Goal: Task Accomplishment & Management: Use online tool/utility

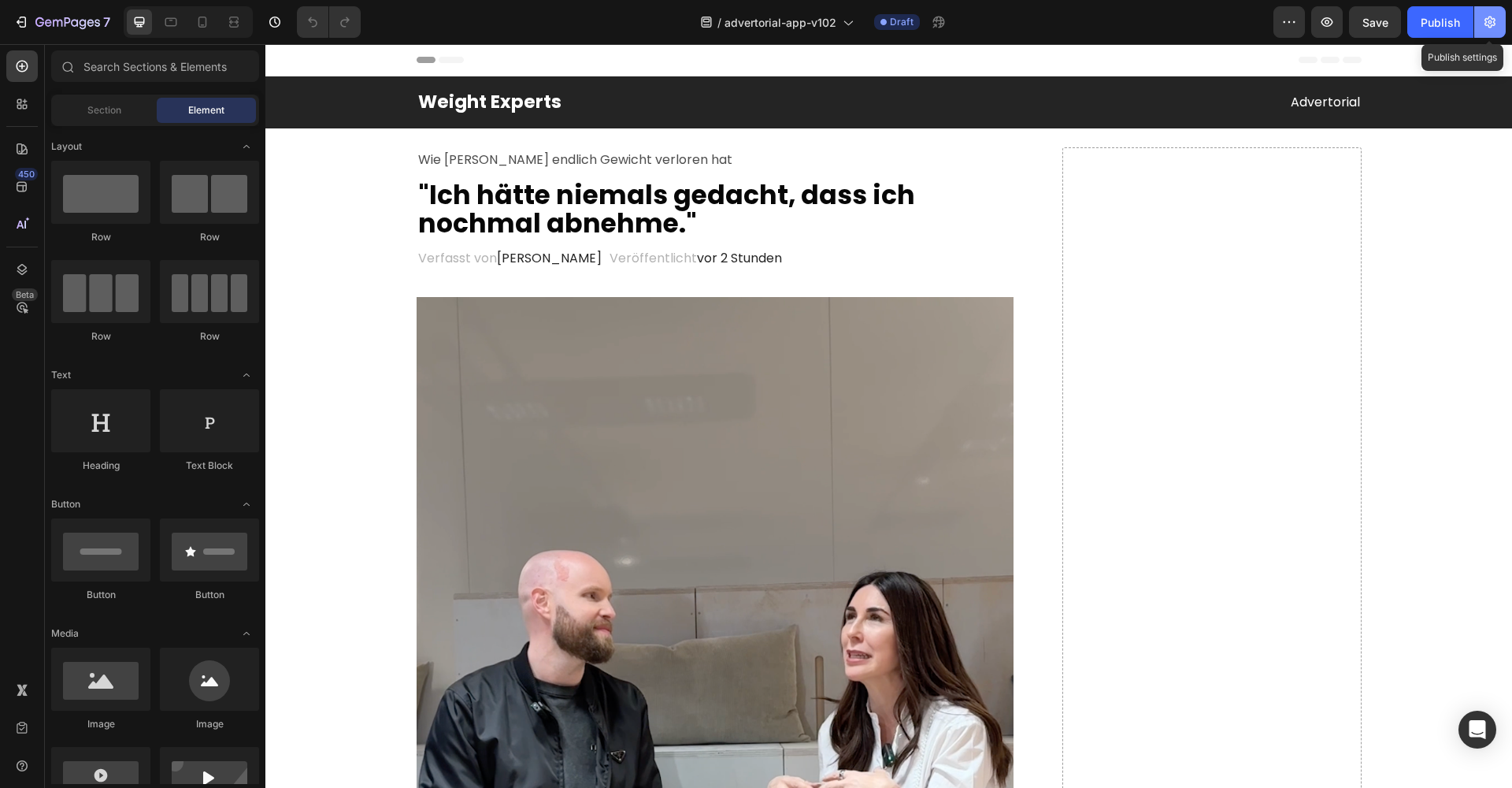
click at [1489, 21] on icon "button" at bounding box center [1489, 22] width 11 height 12
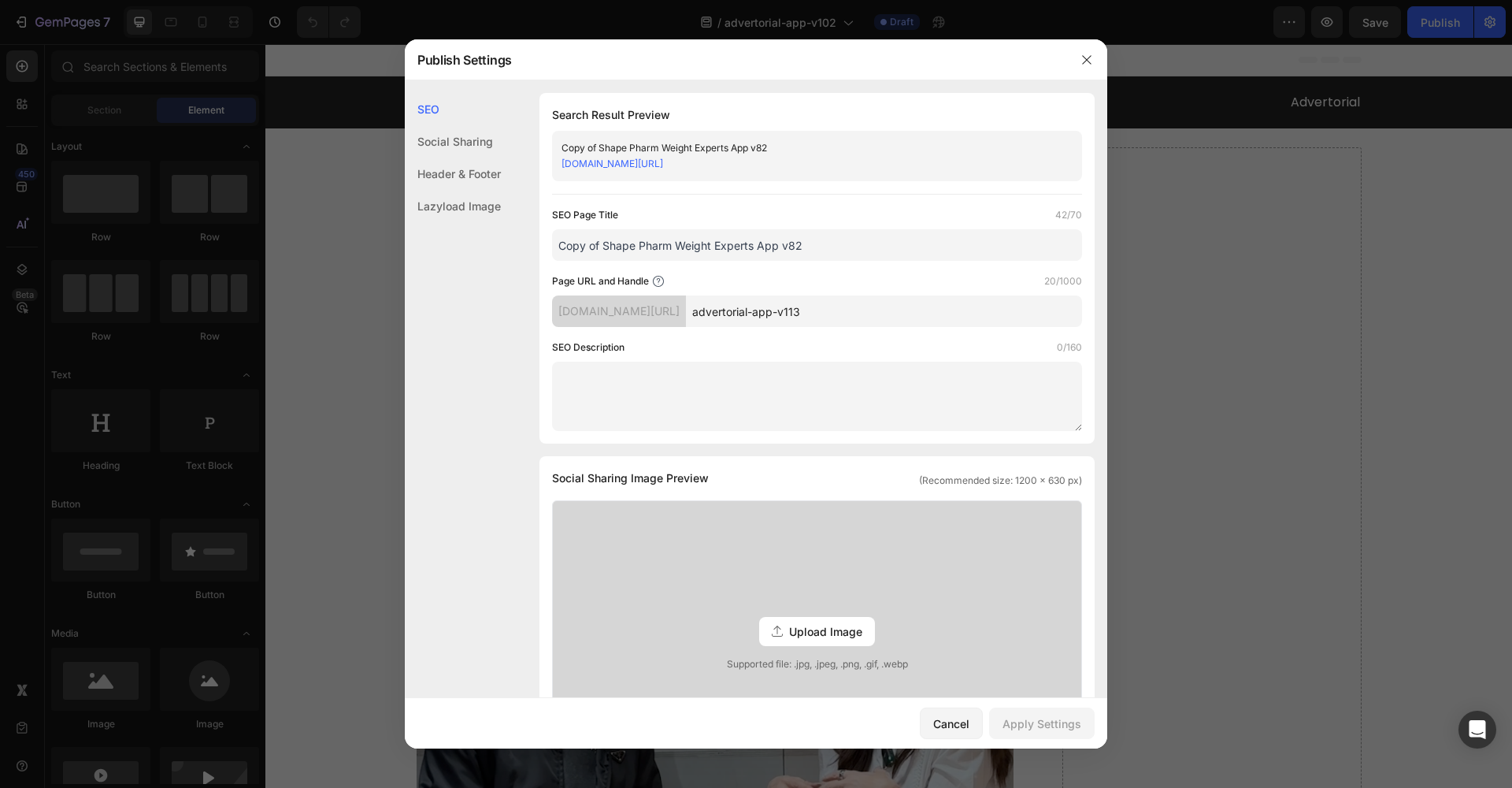
click at [871, 311] on input "advertorial-app-v113" at bounding box center [884, 311] width 396 height 31
type input "advertorial-app-v115"
click at [1030, 717] on div "Apply Settings" at bounding box center [1041, 723] width 79 height 17
click at [1084, 64] on icon "button" at bounding box center [1086, 59] width 13 height 13
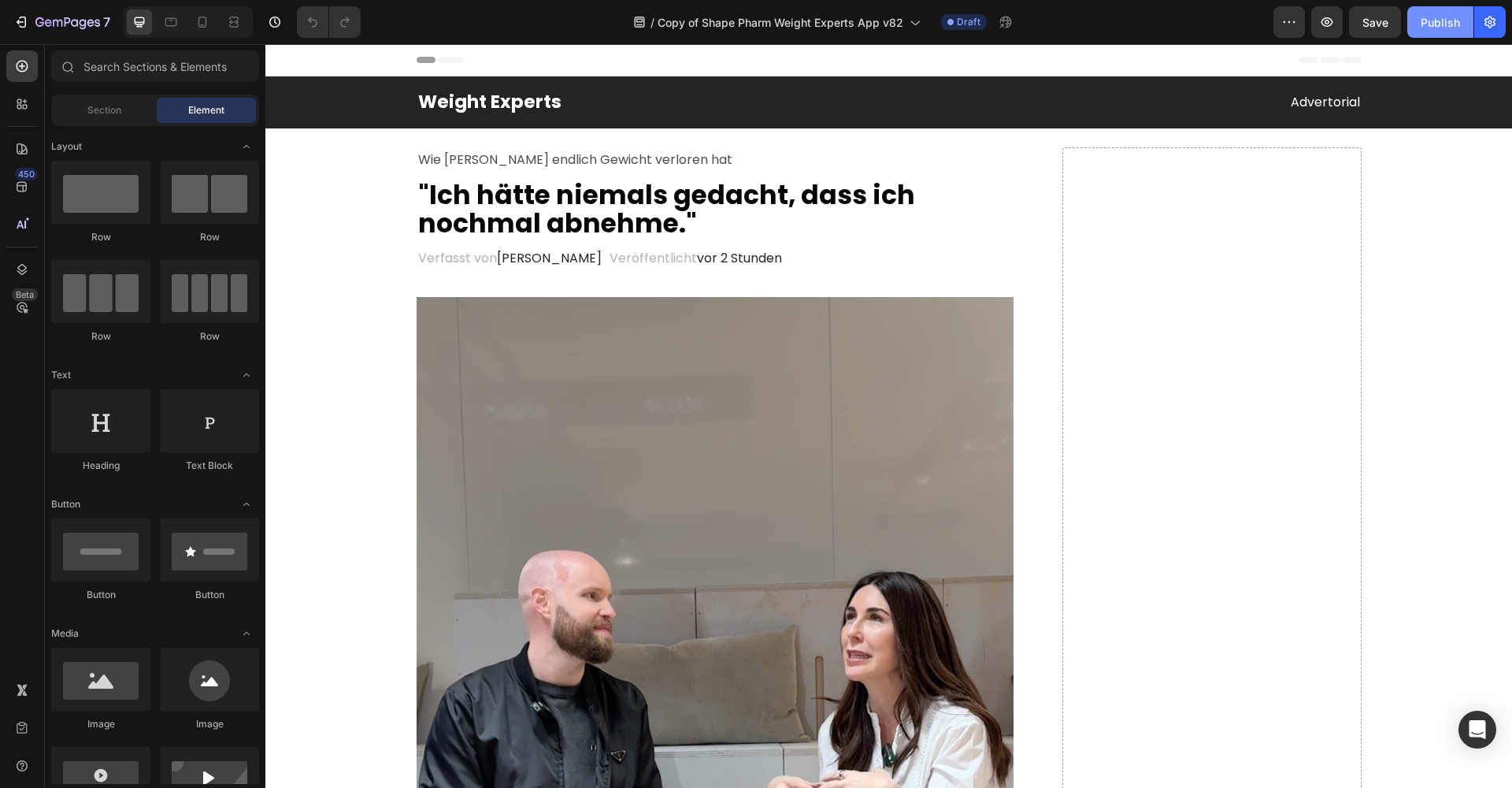
click at [1449, 24] on div "Publish" at bounding box center [1440, 22] width 40 height 17
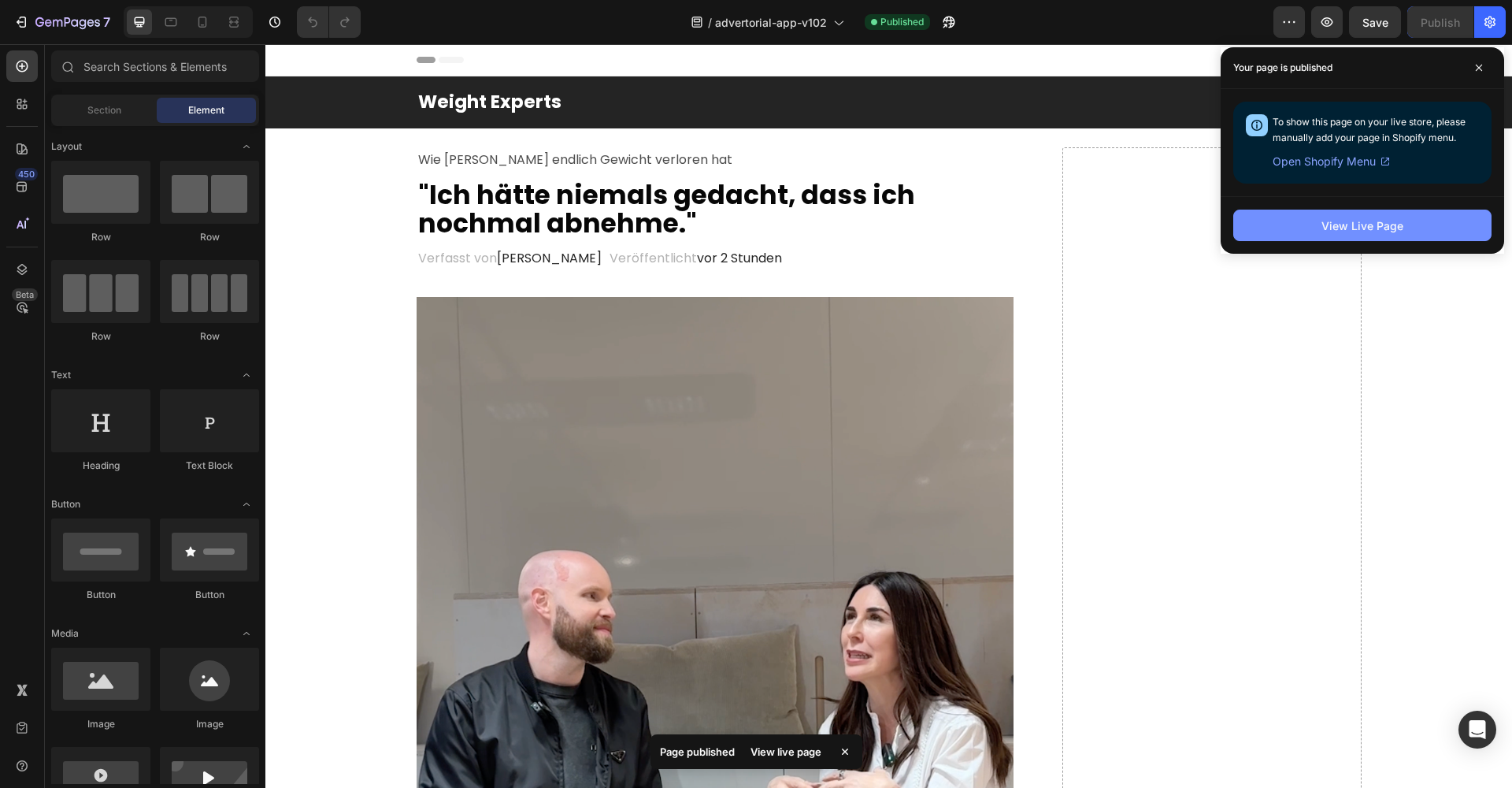
click at [1304, 223] on button "View Live Page" at bounding box center [1362, 225] width 258 height 31
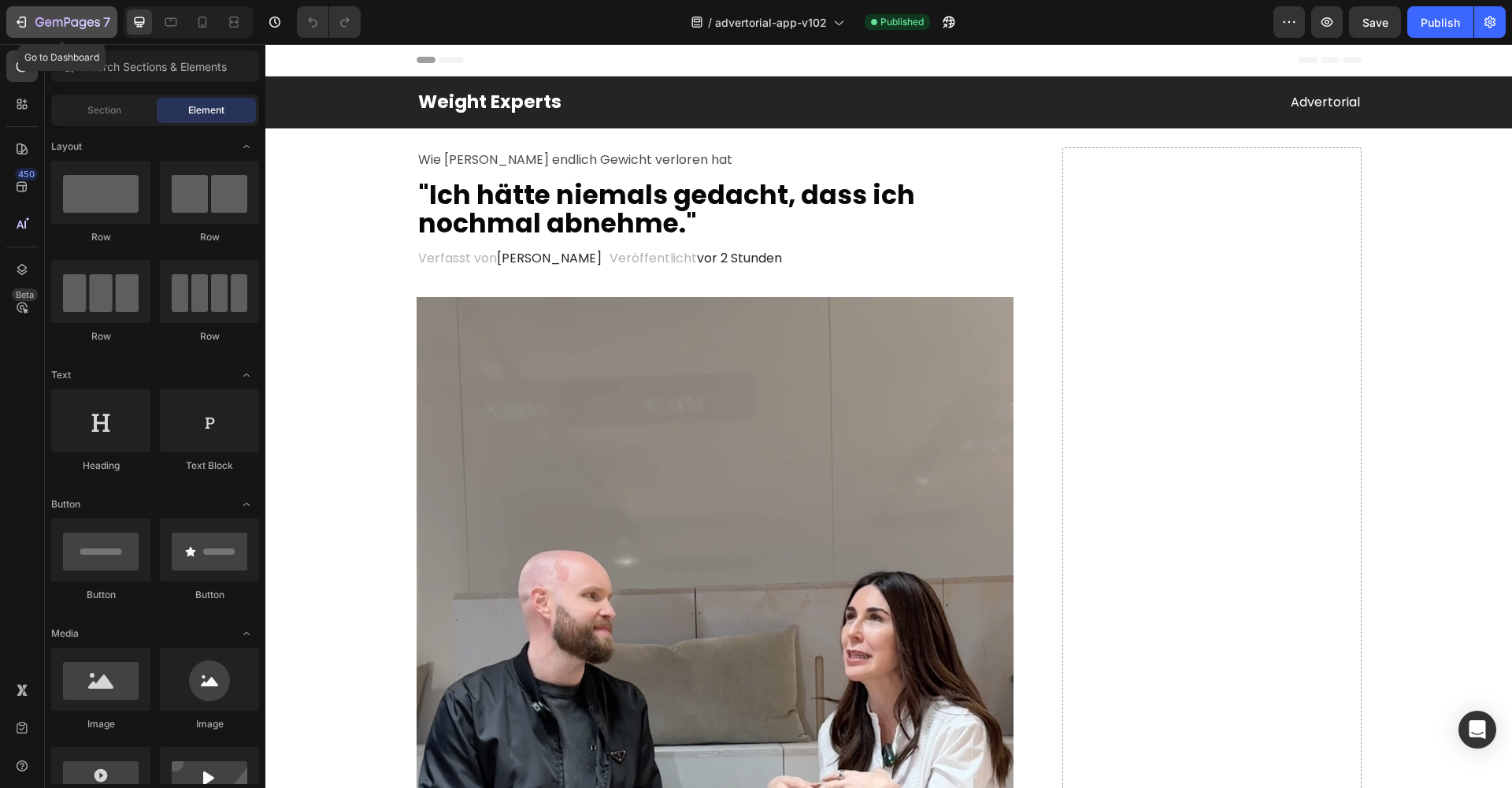
click at [23, 23] on icon "button" at bounding box center [21, 22] width 16 height 16
click at [1486, 26] on icon "button" at bounding box center [1489, 22] width 11 height 12
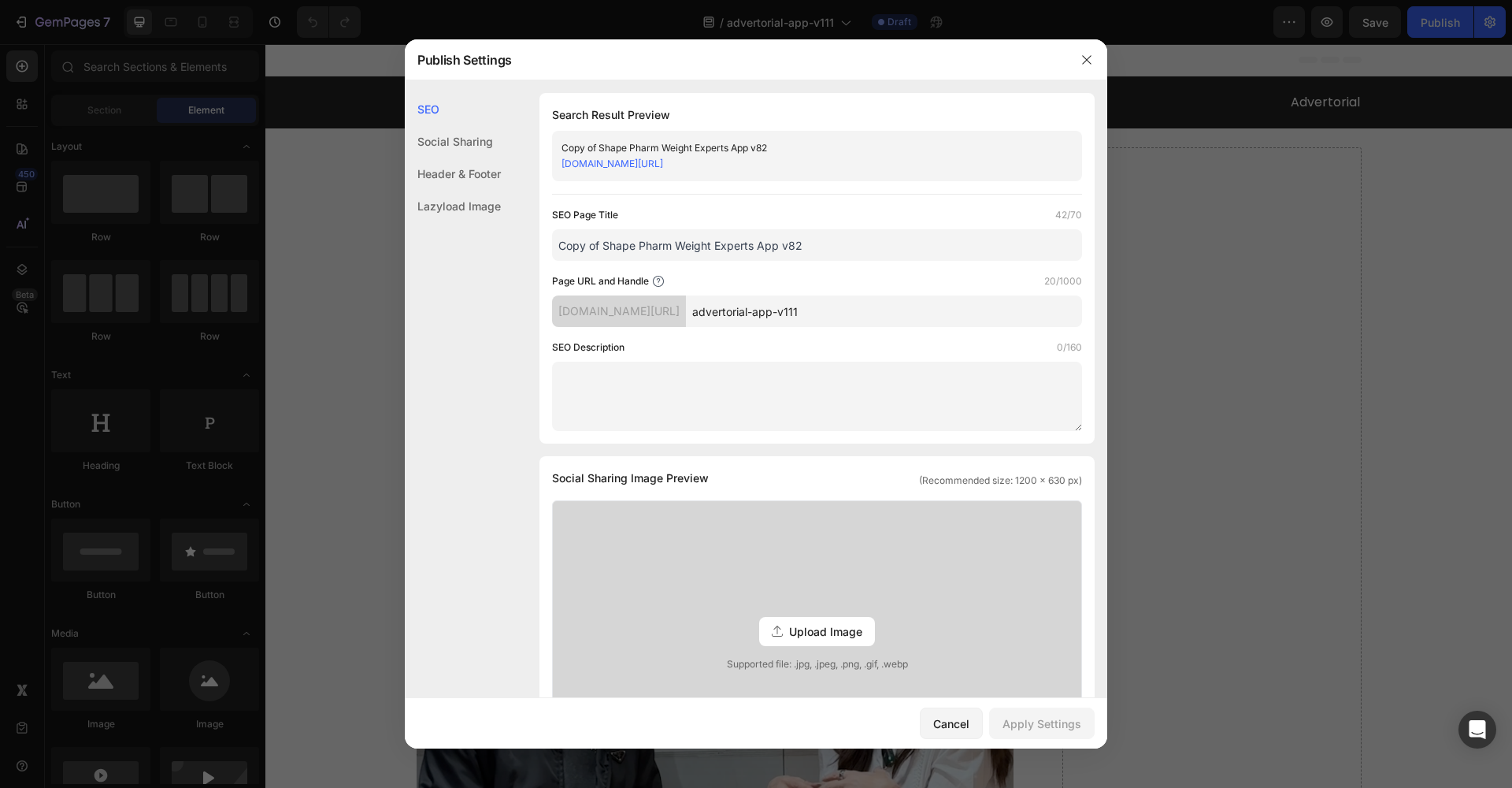
click at [885, 314] on input "advertorial-app-v111" at bounding box center [884, 311] width 396 height 31
type input "advertorial-app-v116"
click at [1036, 723] on div "Apply Settings" at bounding box center [1041, 723] width 79 height 17
click at [953, 722] on div "Cancel" at bounding box center [951, 723] width 36 height 17
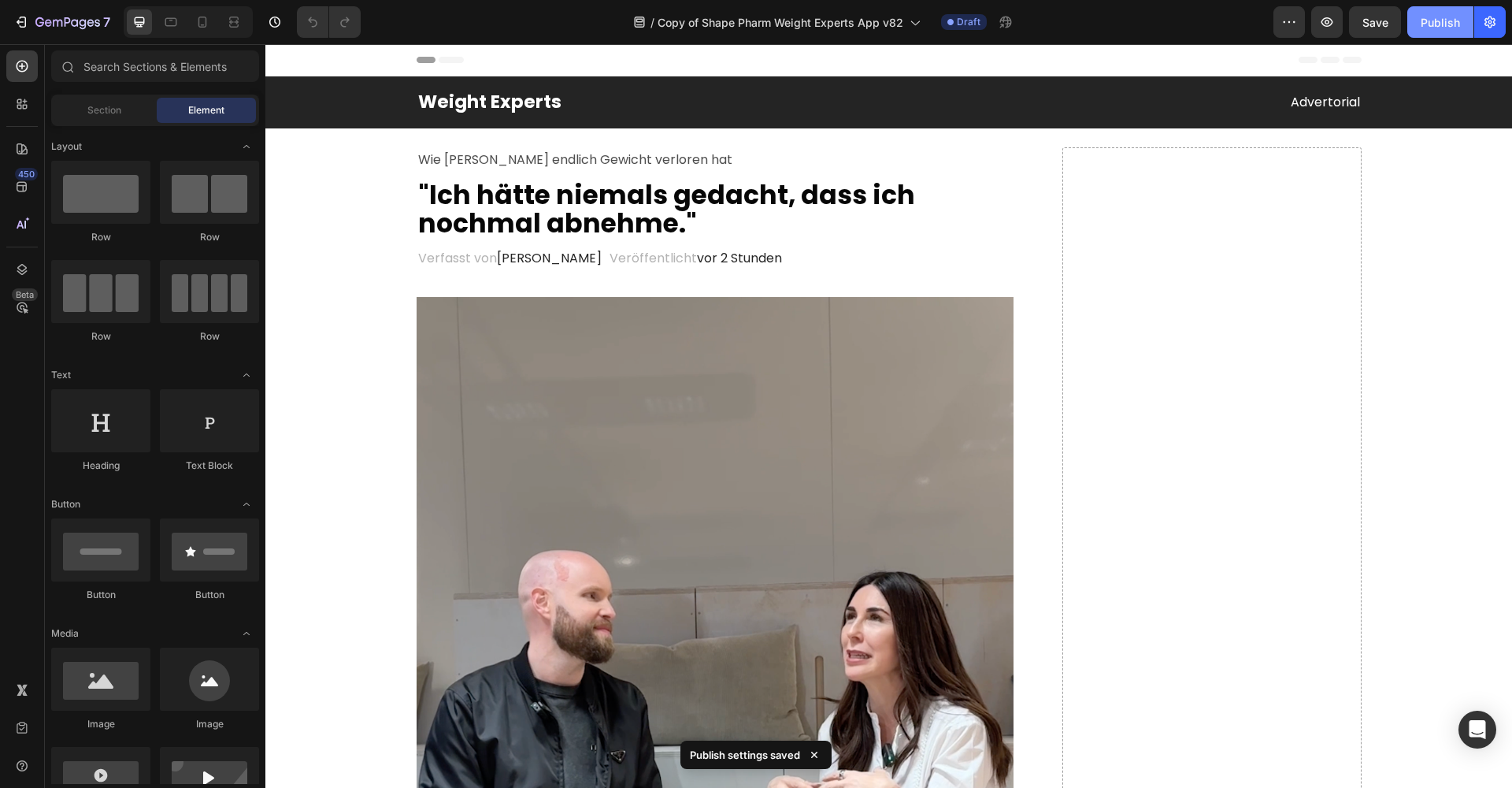
click at [1427, 31] on button "Publish" at bounding box center [1440, 21] width 66 height 31
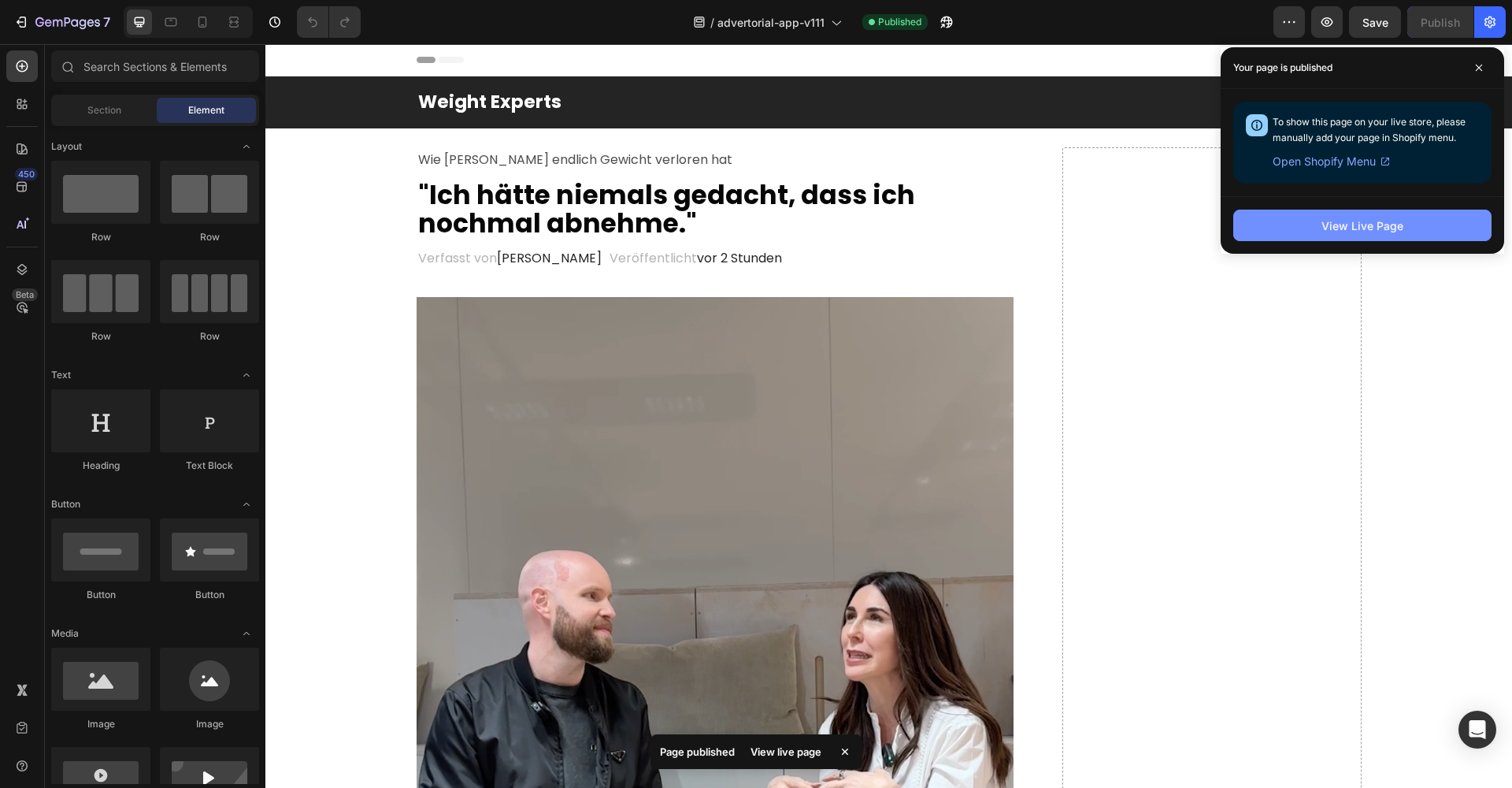
click at [1361, 228] on div "View Live Page" at bounding box center [1361, 225] width 82 height 17
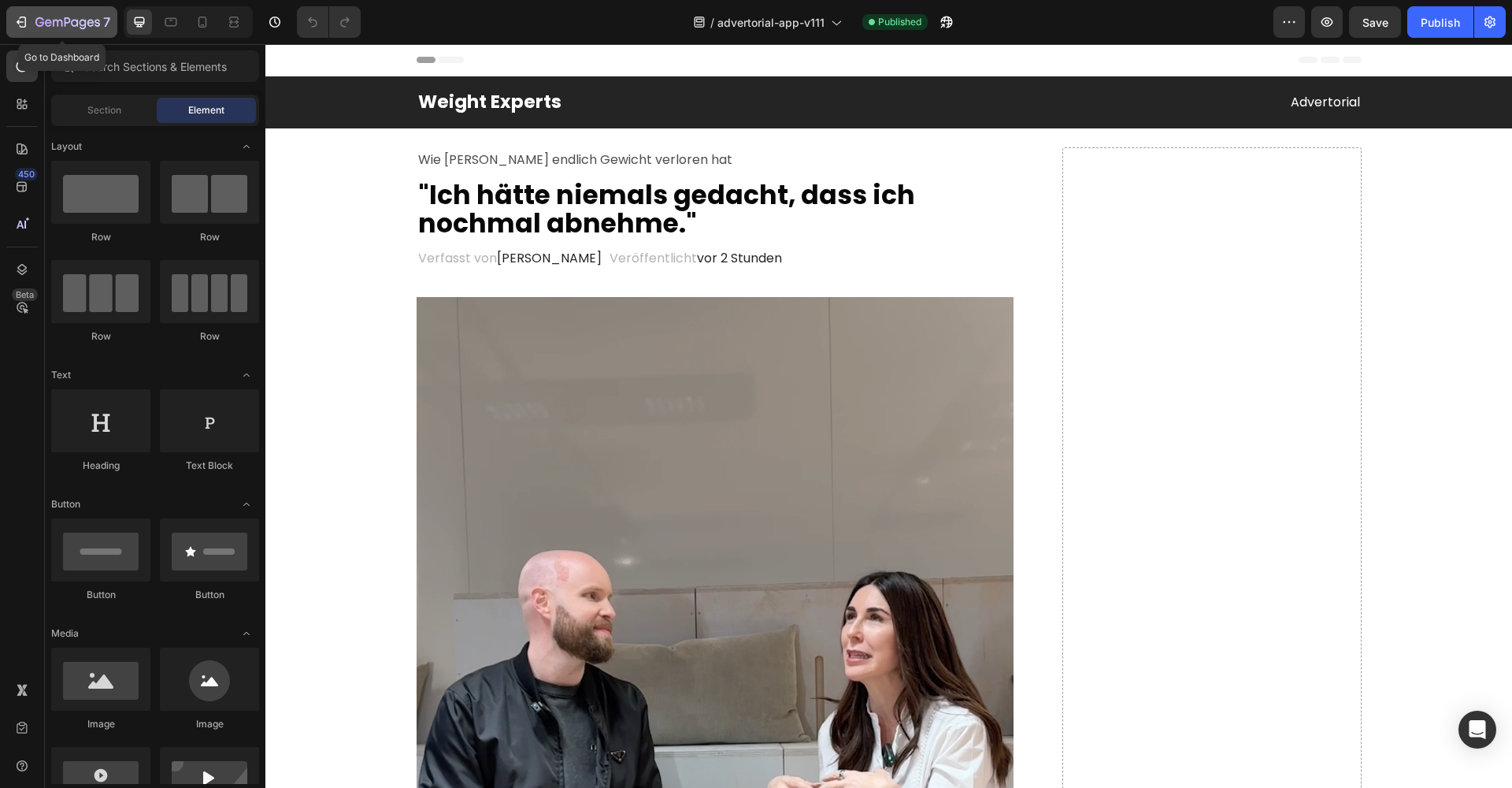
click at [29, 23] on div "7" at bounding box center [62, 21] width 97 height 18
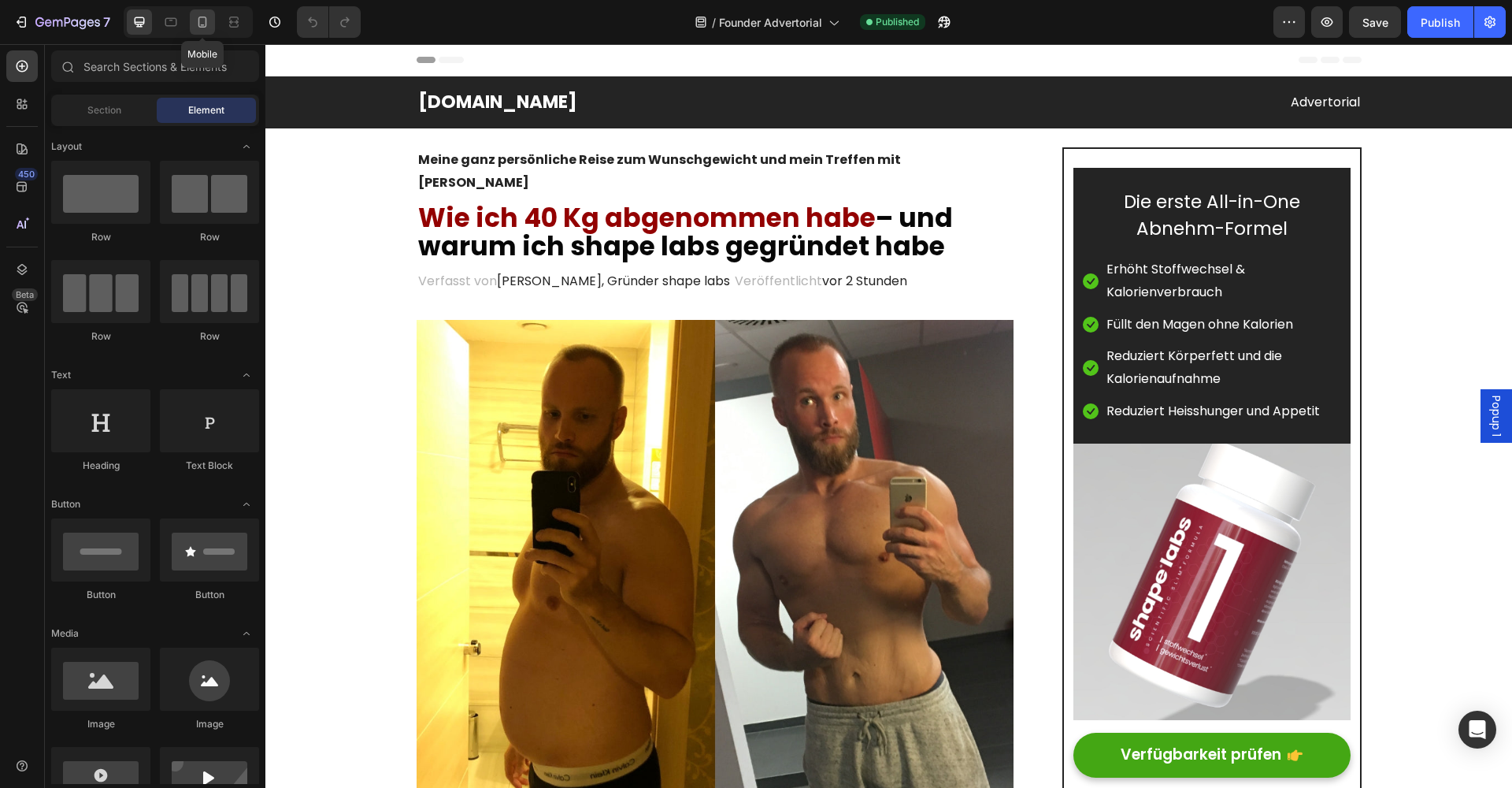
click at [206, 22] on icon at bounding box center [202, 21] width 9 height 11
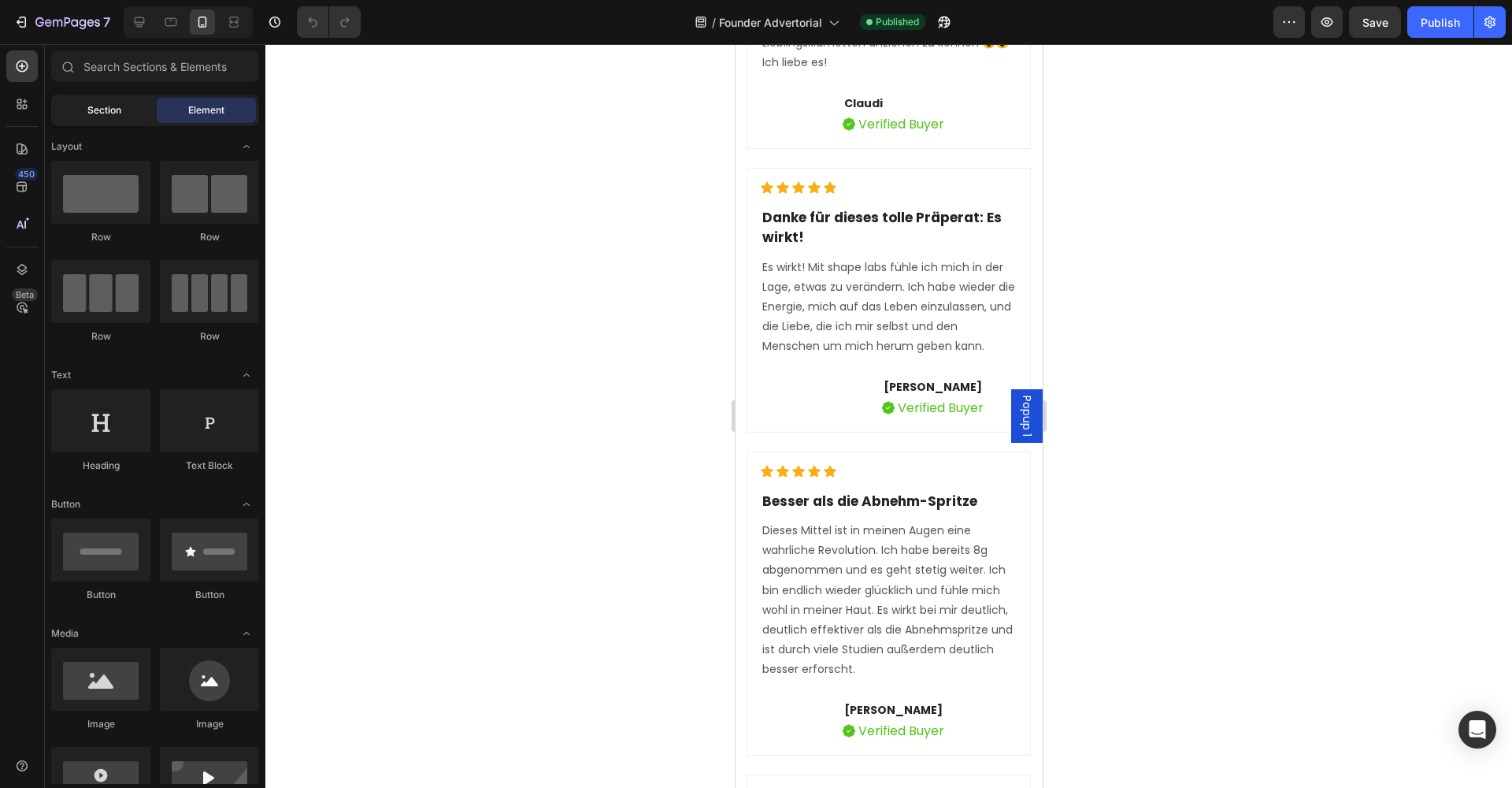
scroll to position [9232, 0]
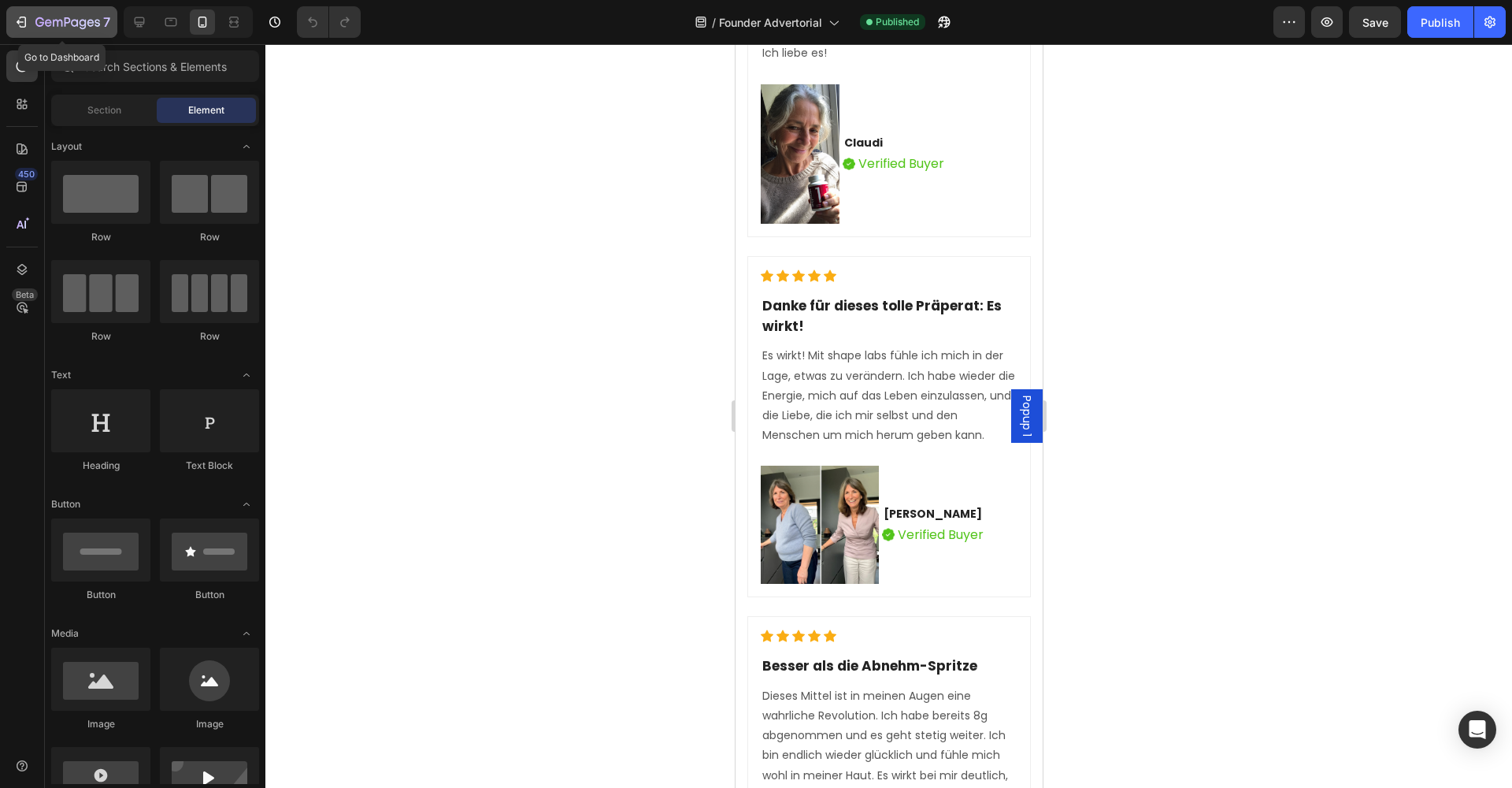
click at [26, 23] on icon "button" at bounding box center [22, 21] width 7 height 11
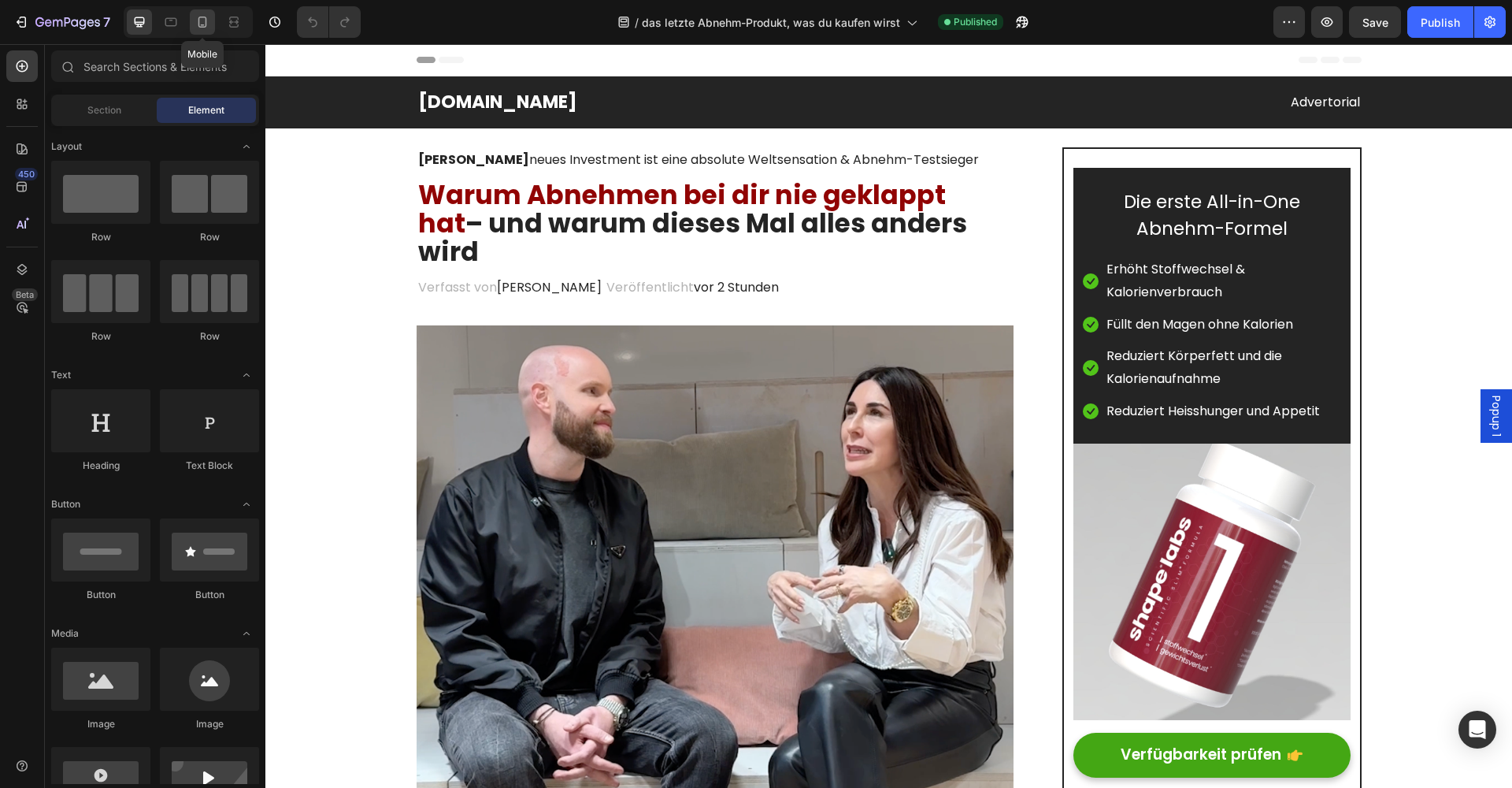
click at [206, 18] on icon at bounding box center [202, 21] width 9 height 11
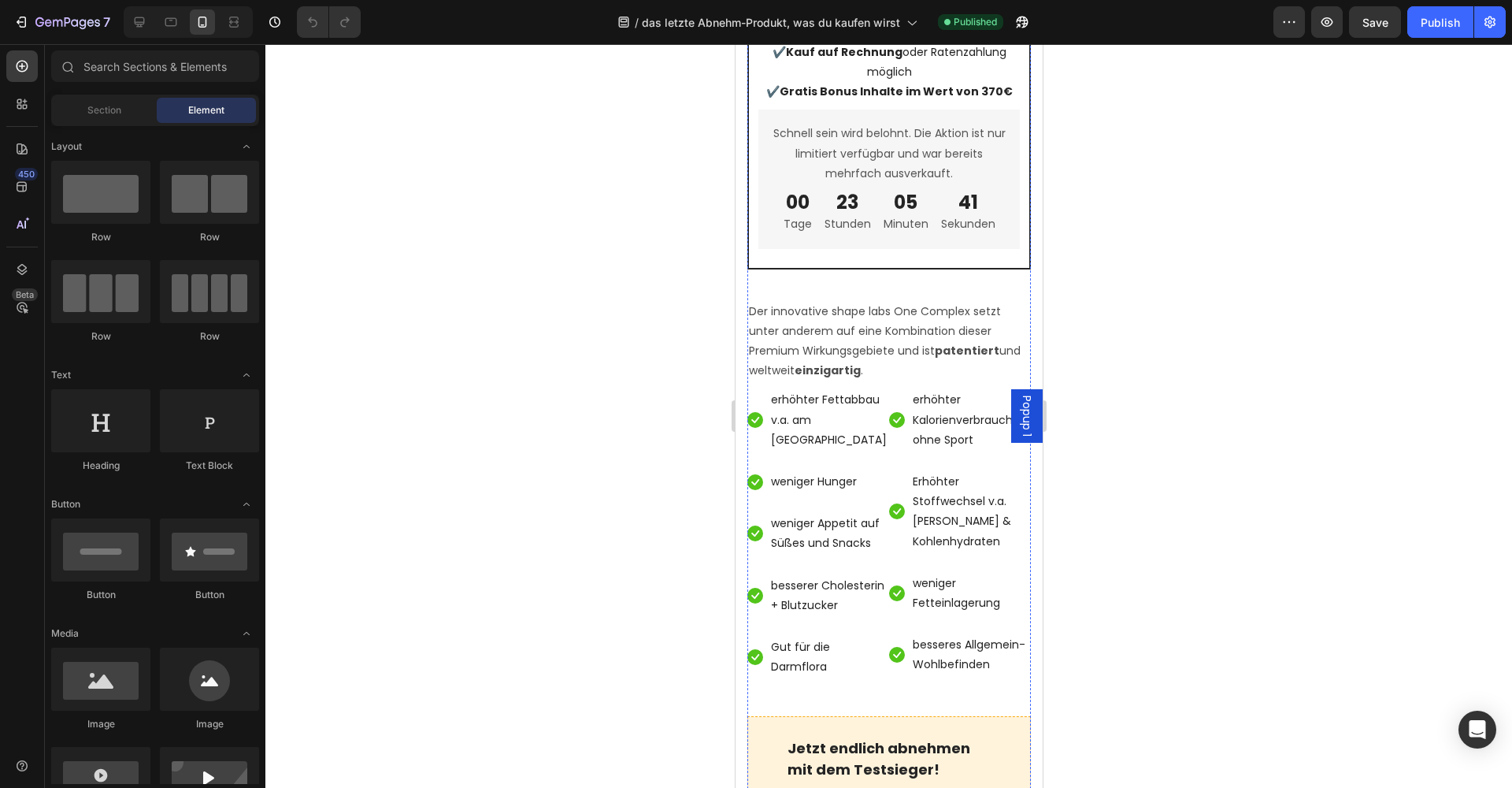
scroll to position [6962, 0]
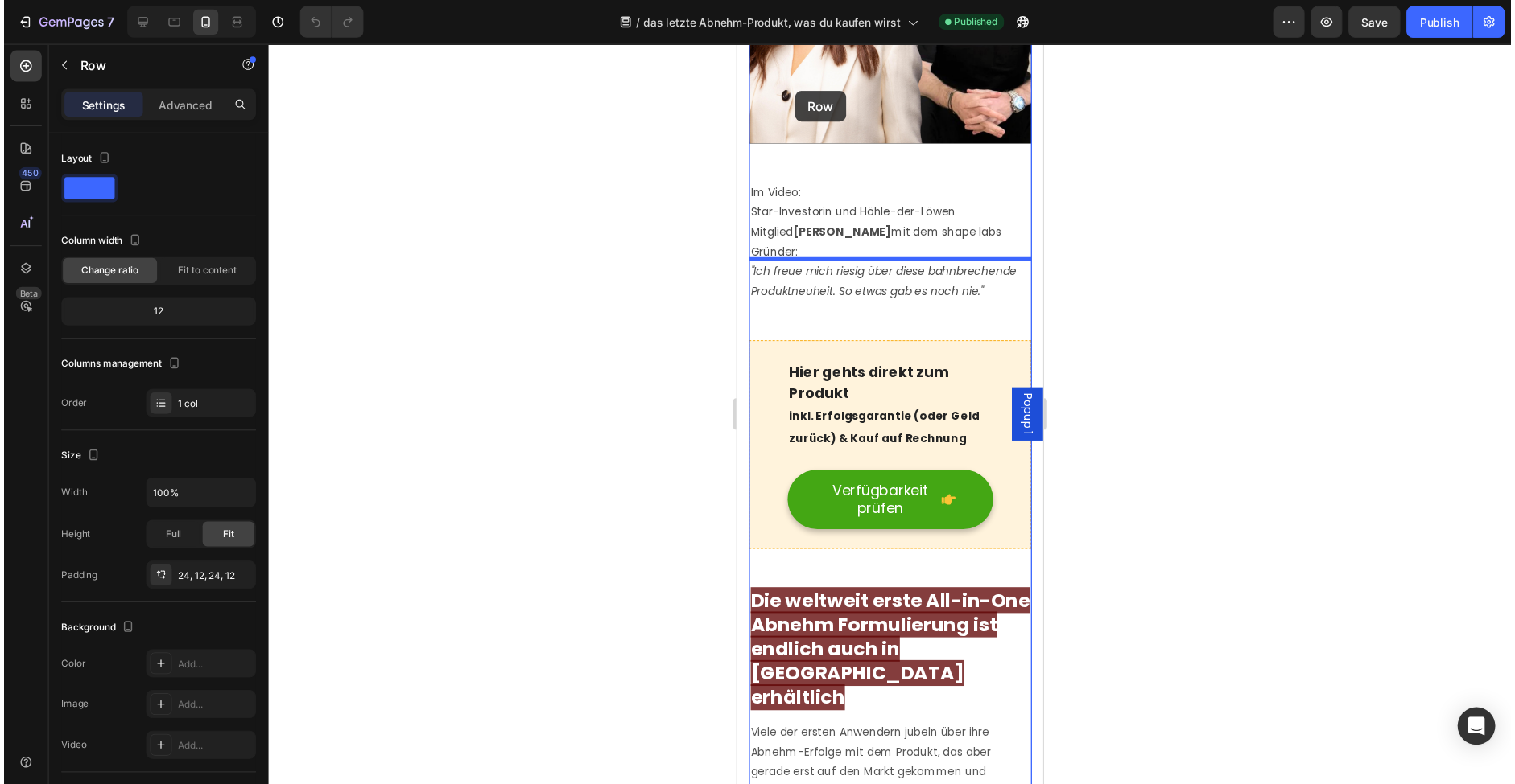
scroll to position [4063, 0]
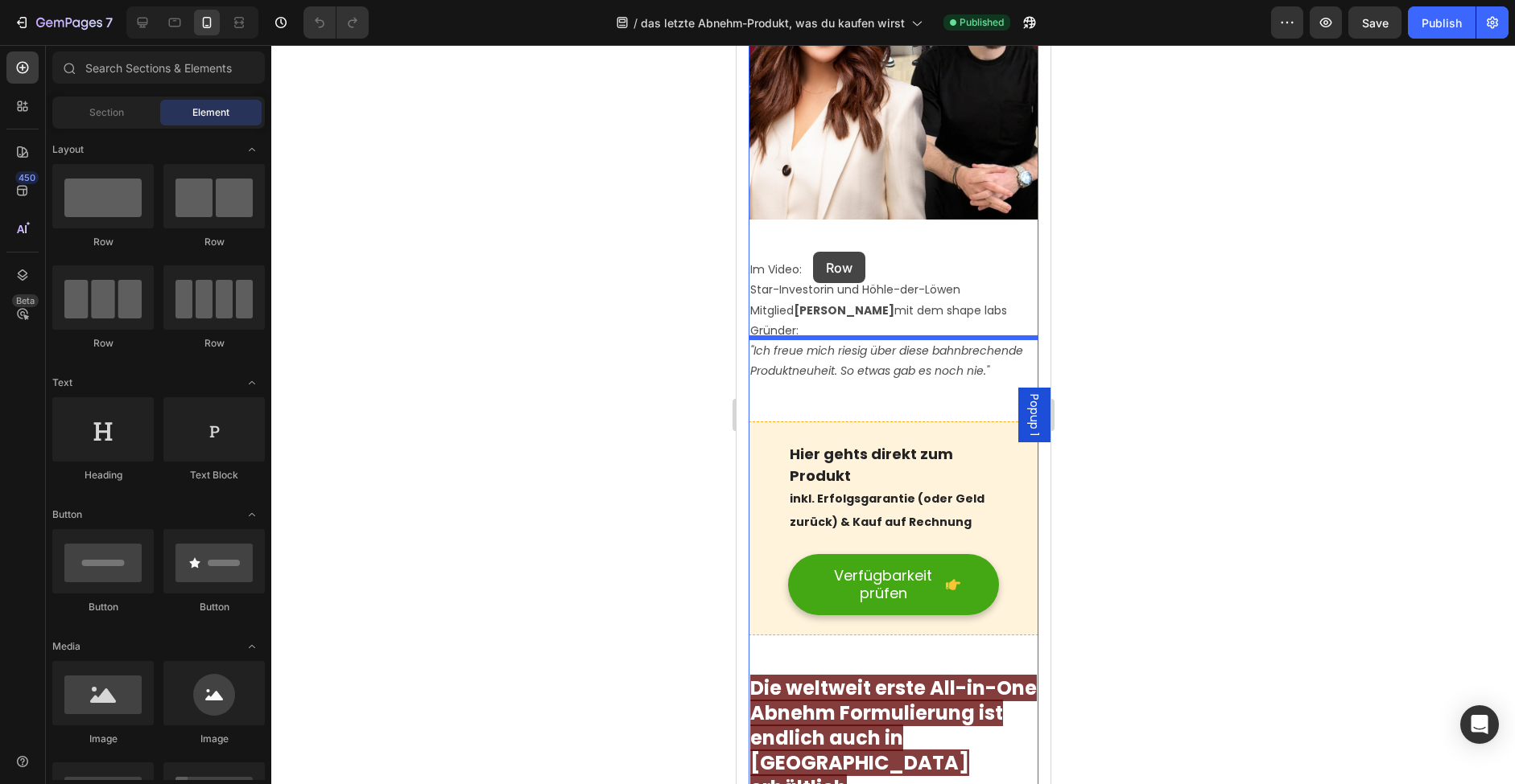
drag, startPoint x: 759, startPoint y: 368, endPoint x: 812, endPoint y: 252, distance: 127.5
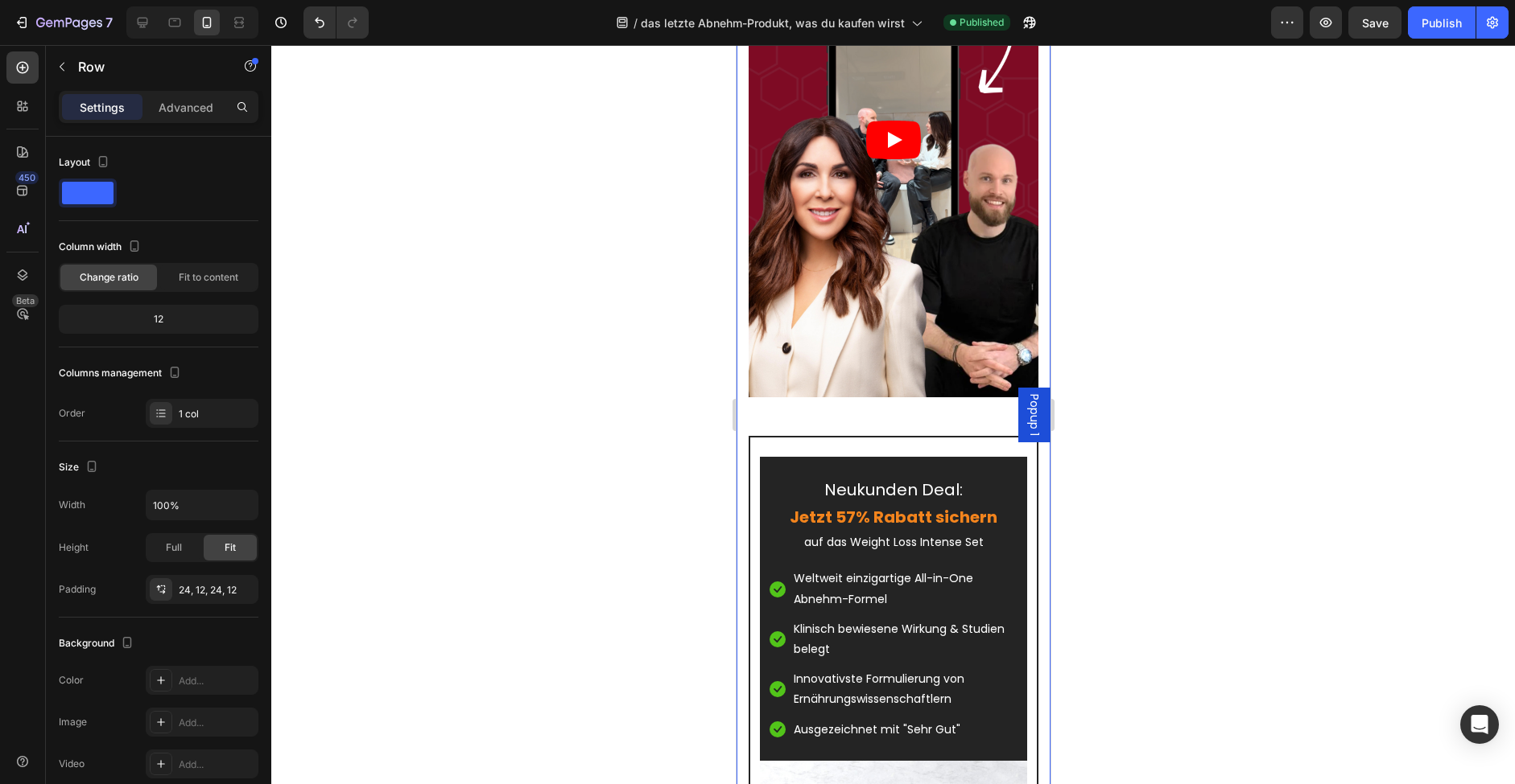
scroll to position [3888, 0]
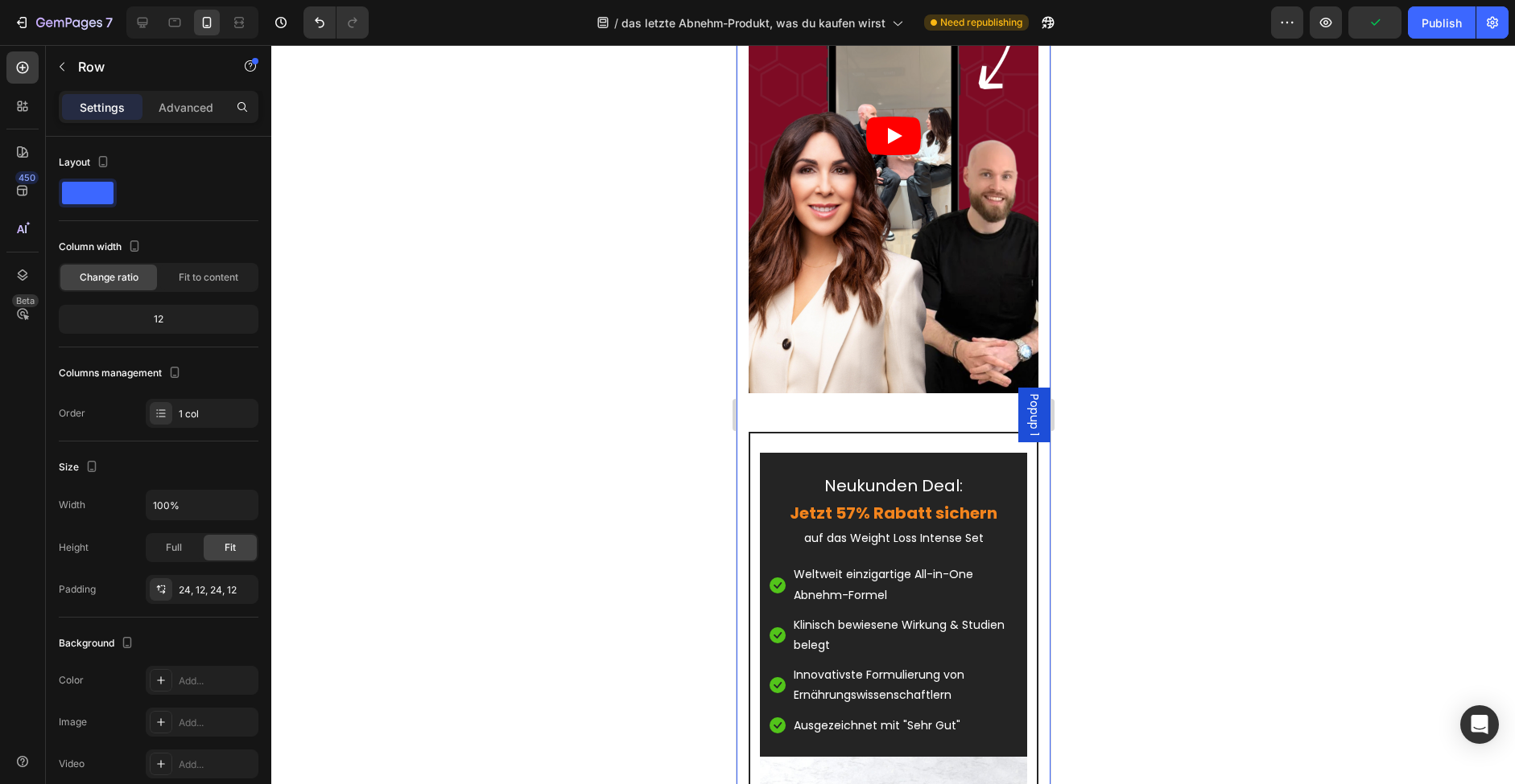
click at [653, 369] on div at bounding box center [893, 414] width 1244 height 739
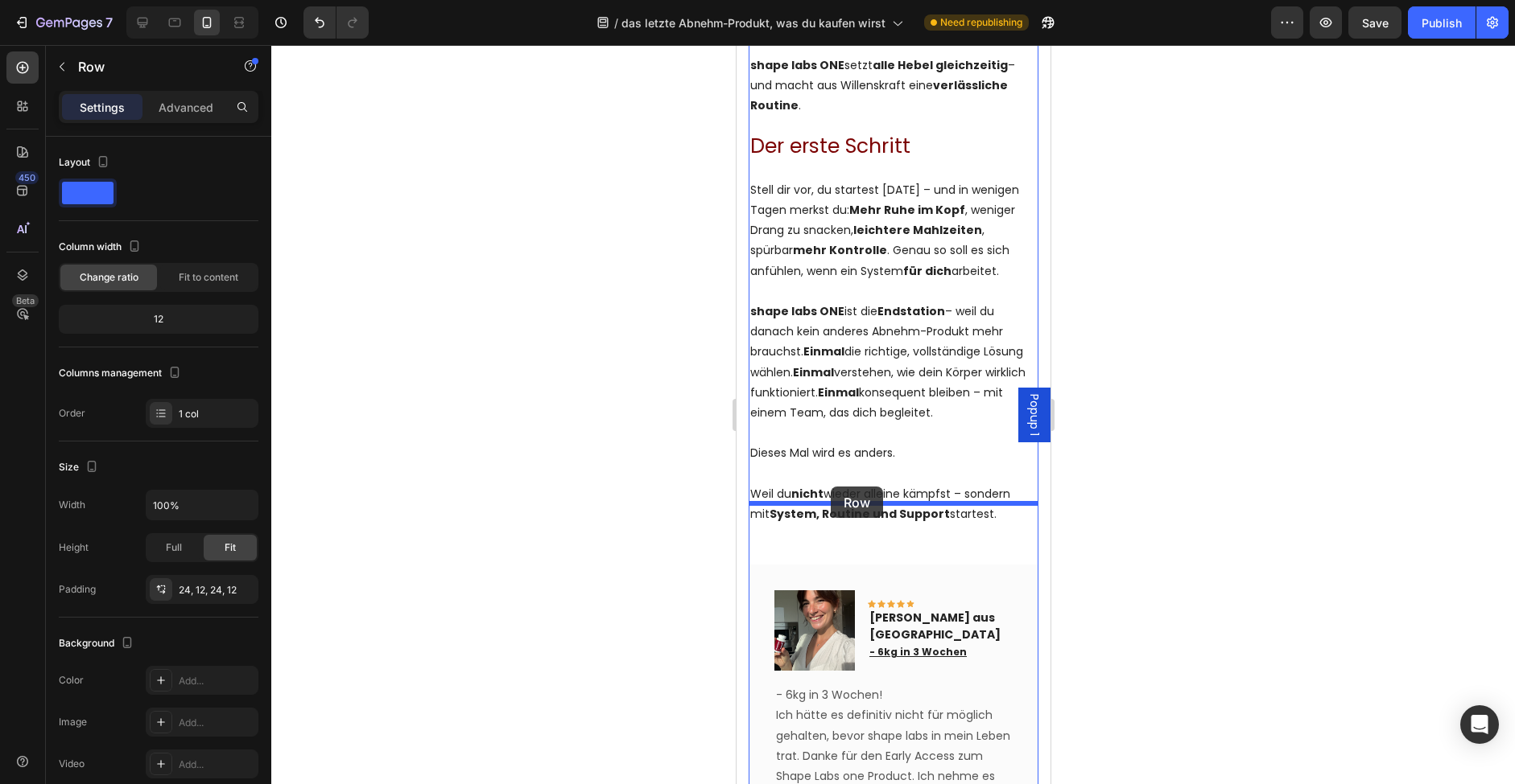
scroll to position [2792, 0]
drag, startPoint x: 760, startPoint y: 359, endPoint x: 830, endPoint y: 487, distance: 145.9
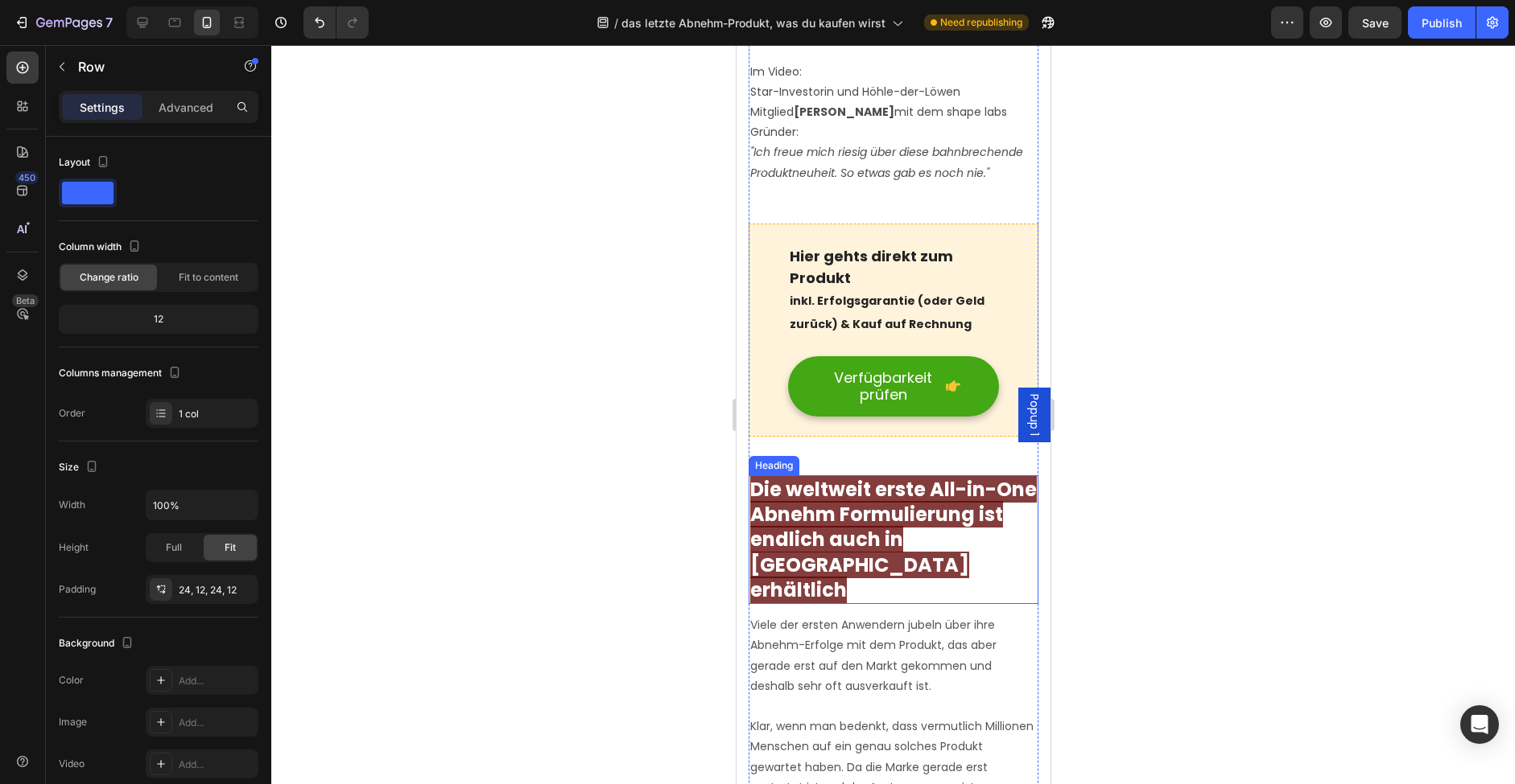
scroll to position [5230, 0]
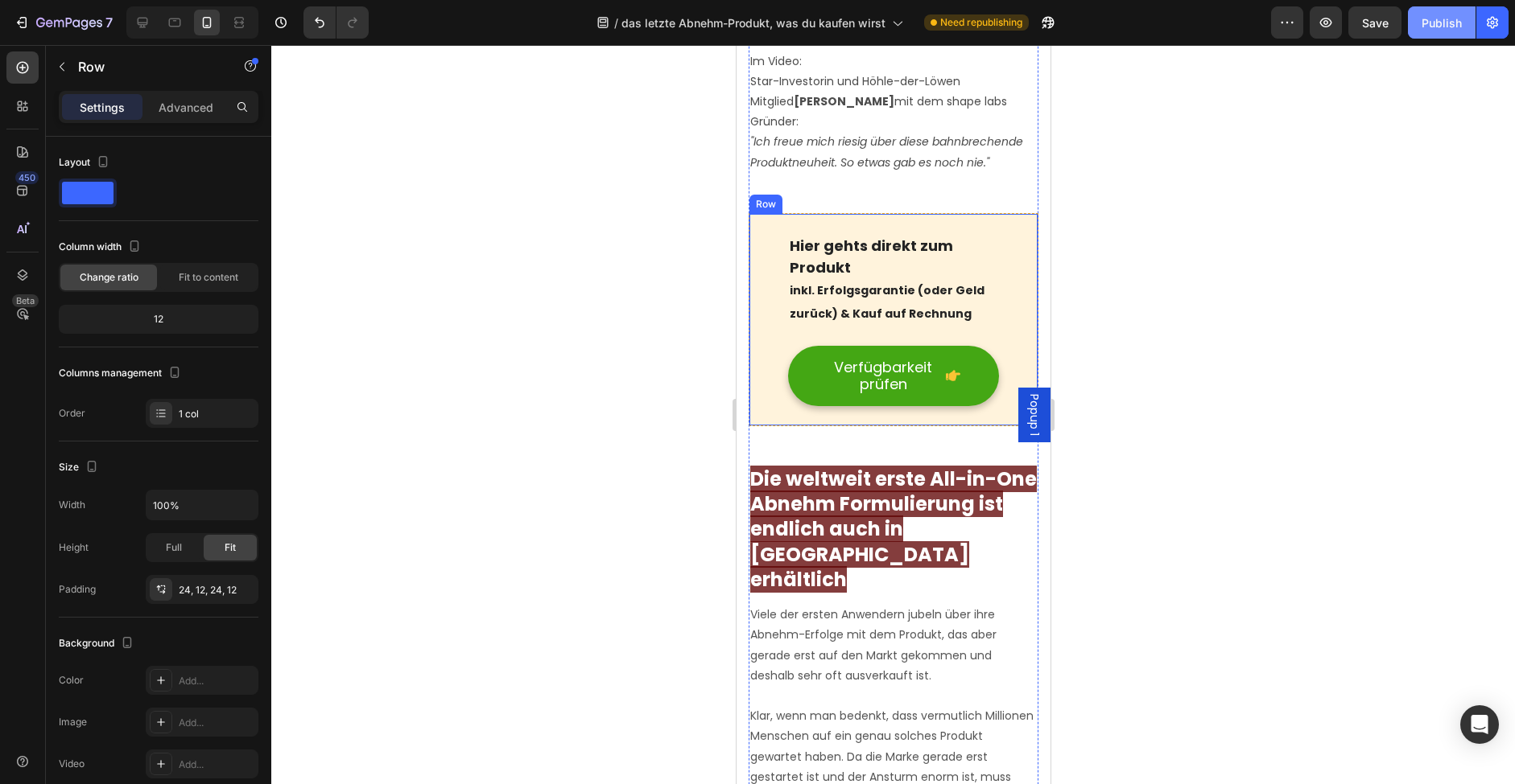
click at [1437, 25] on div "Publish" at bounding box center [1442, 23] width 41 height 17
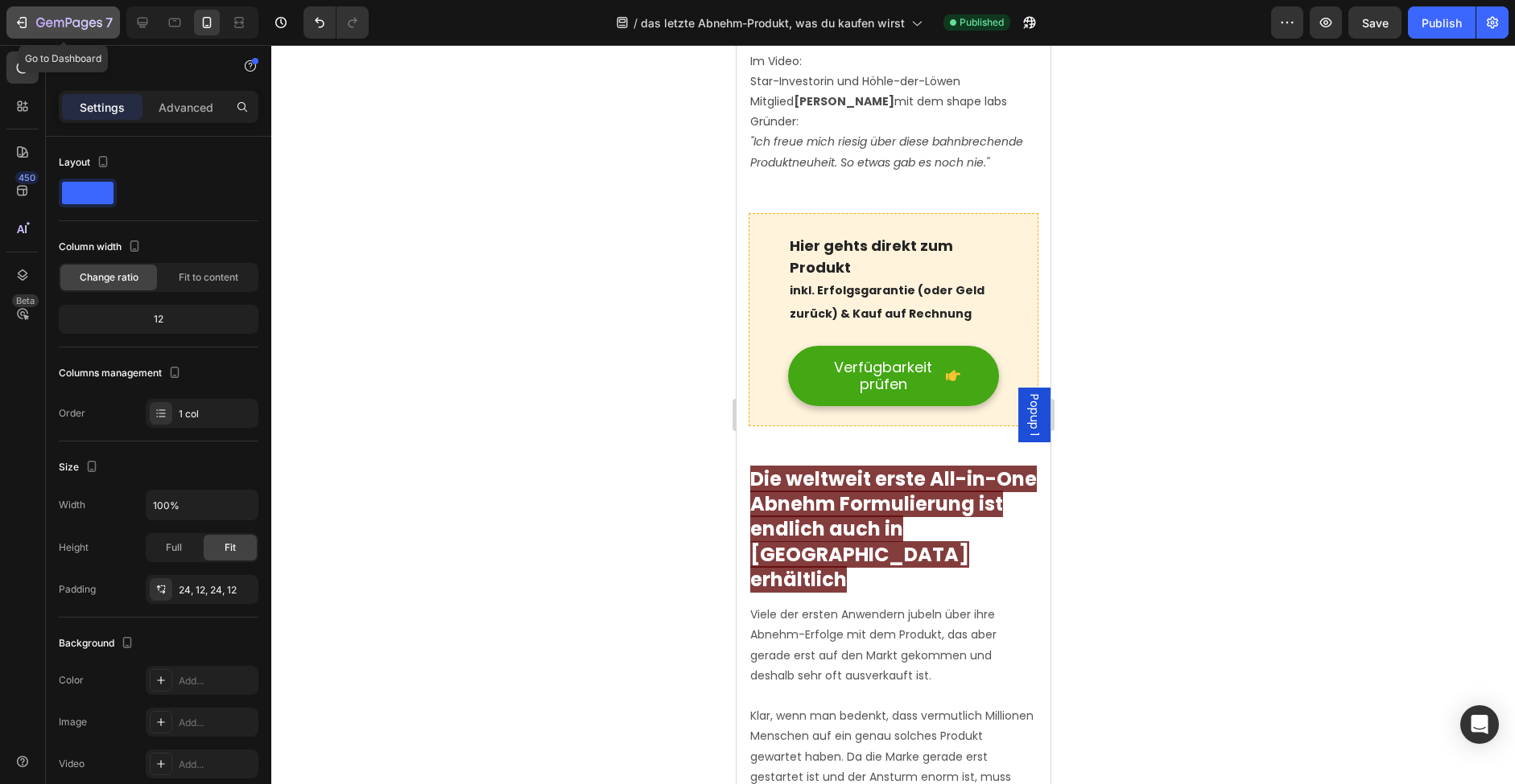
click at [15, 18] on icon "button" at bounding box center [22, 23] width 16 height 16
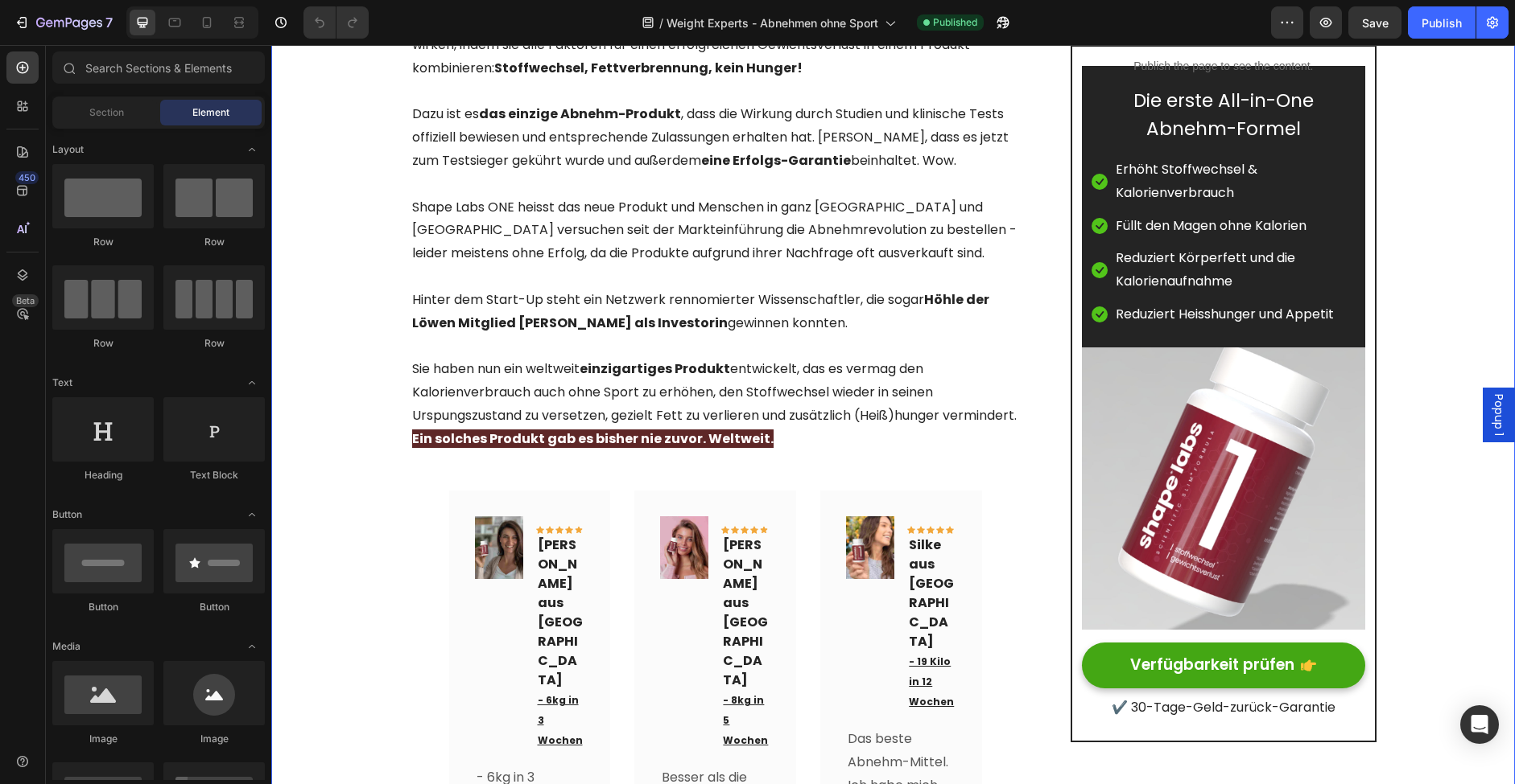
scroll to position [1384, 0]
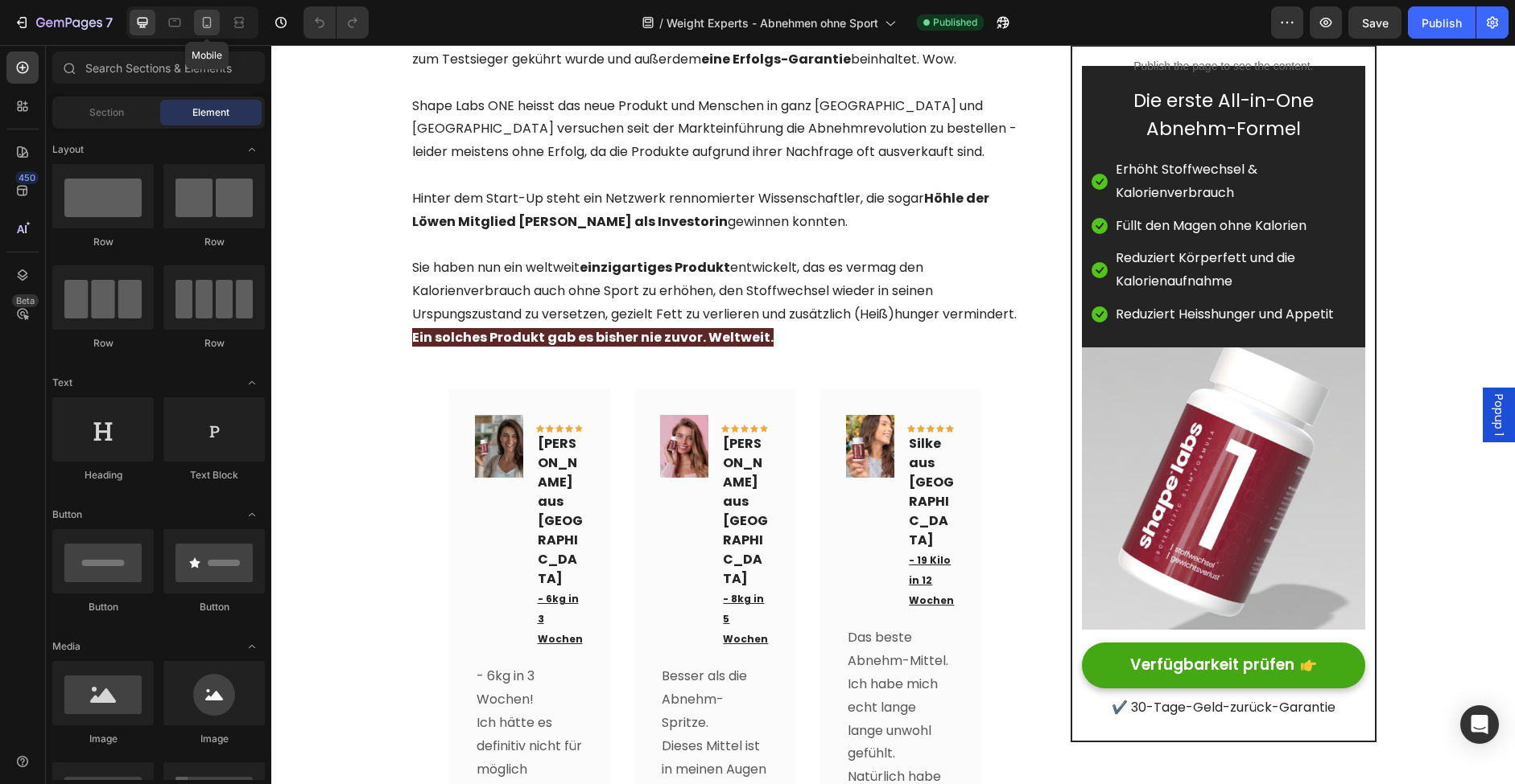
click at [205, 29] on icon at bounding box center [207, 23] width 16 height 16
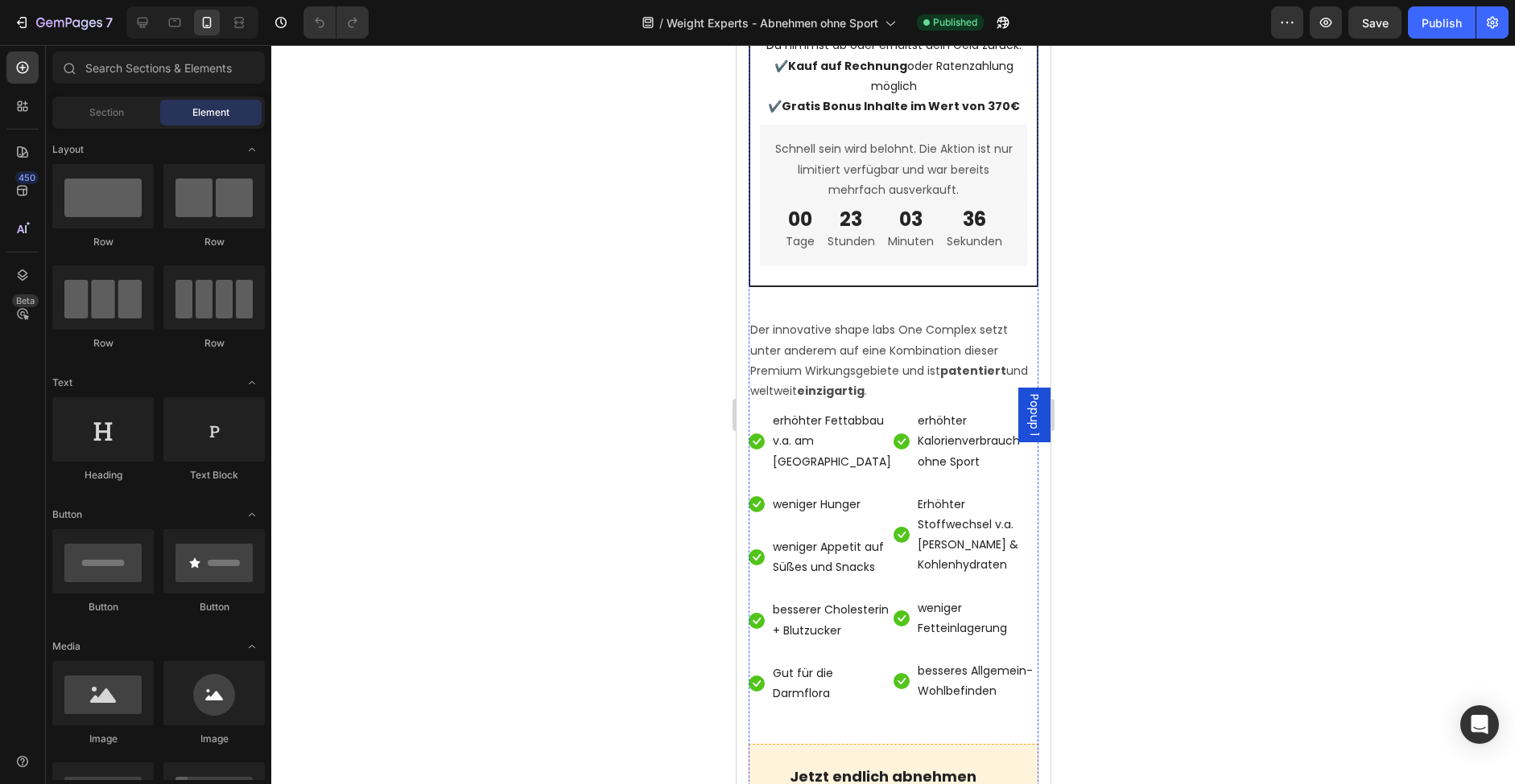
scroll to position [5809, 0]
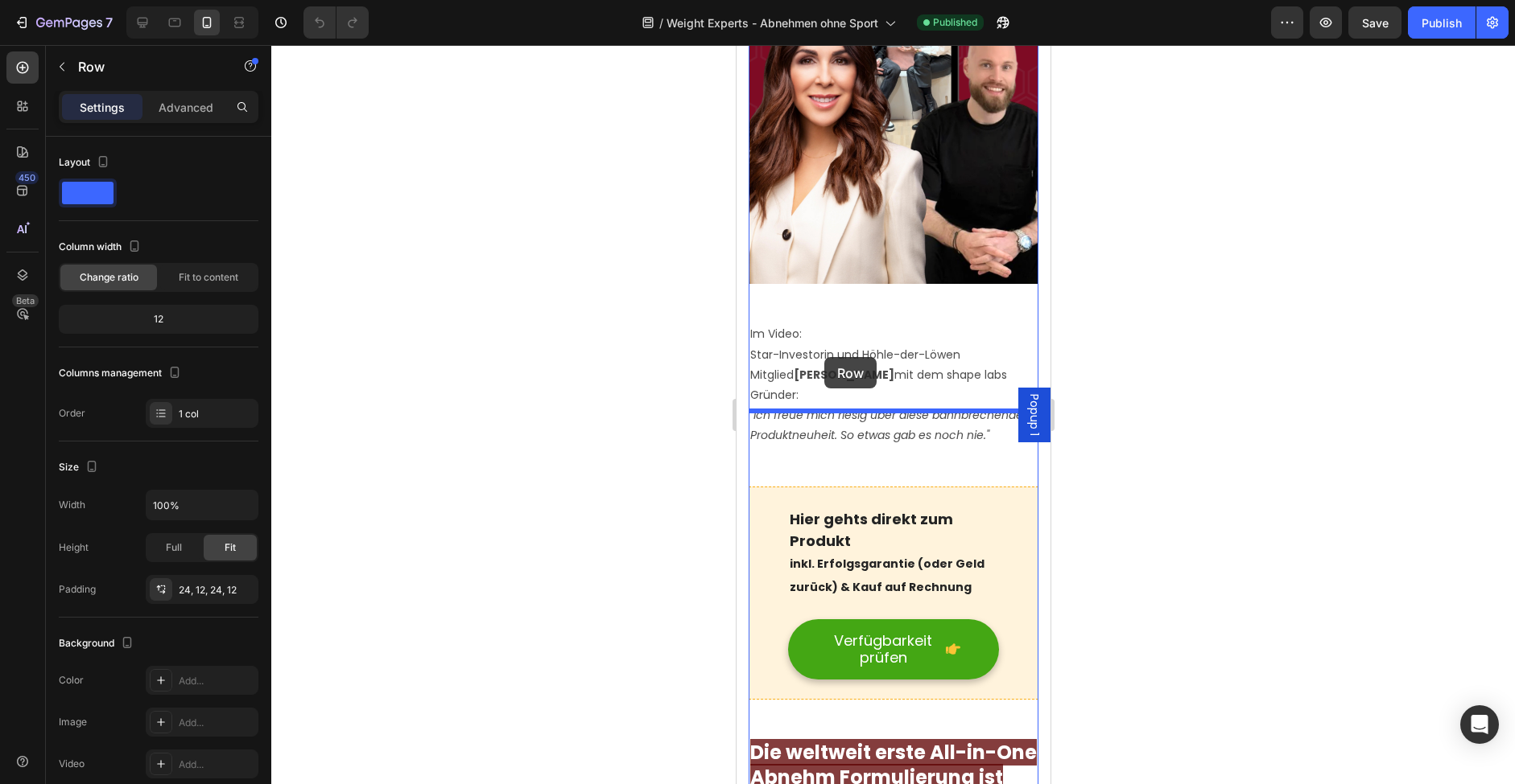
scroll to position [2505, 0]
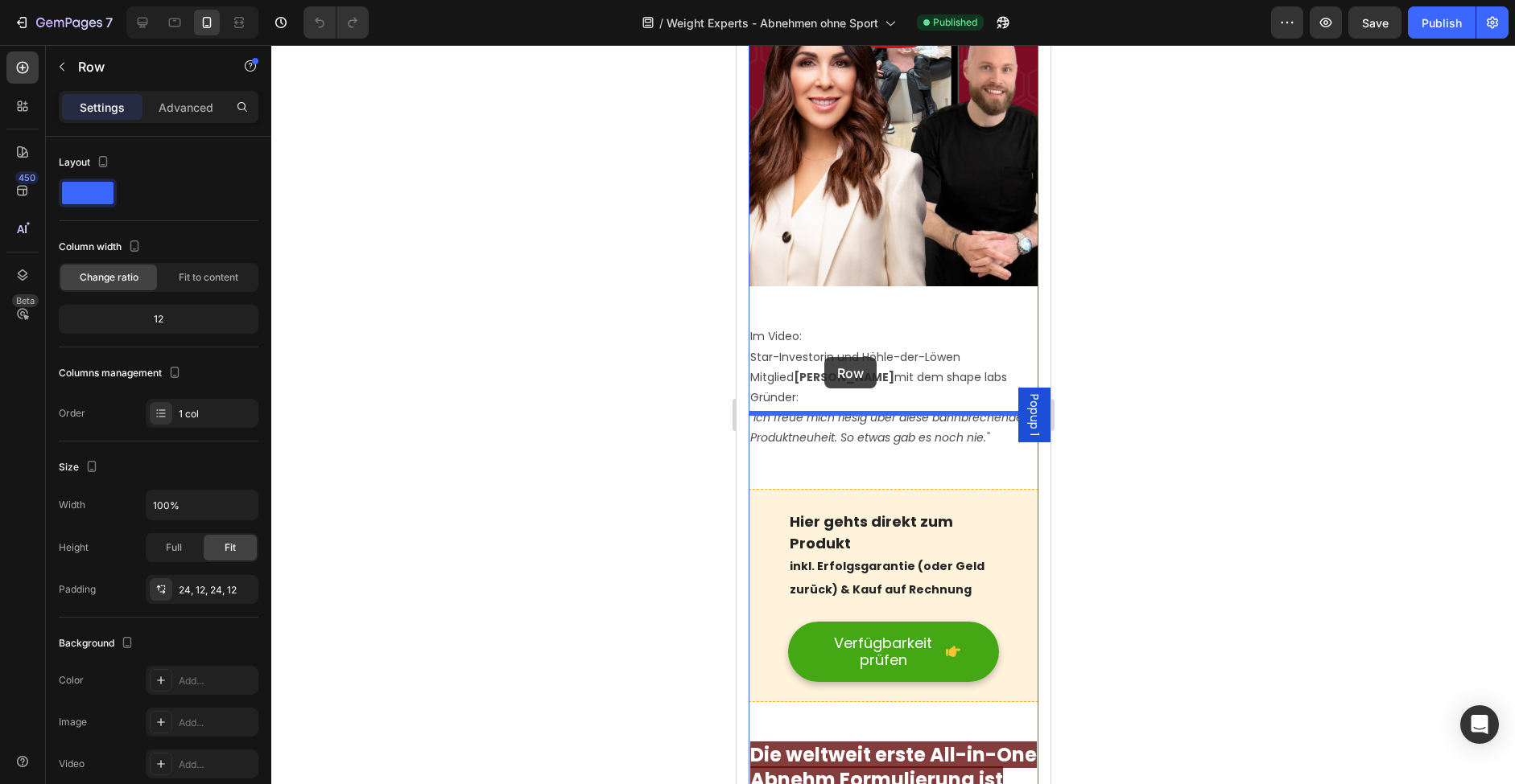
drag, startPoint x: 759, startPoint y: 390, endPoint x: 823, endPoint y: 357, distance: 72.0
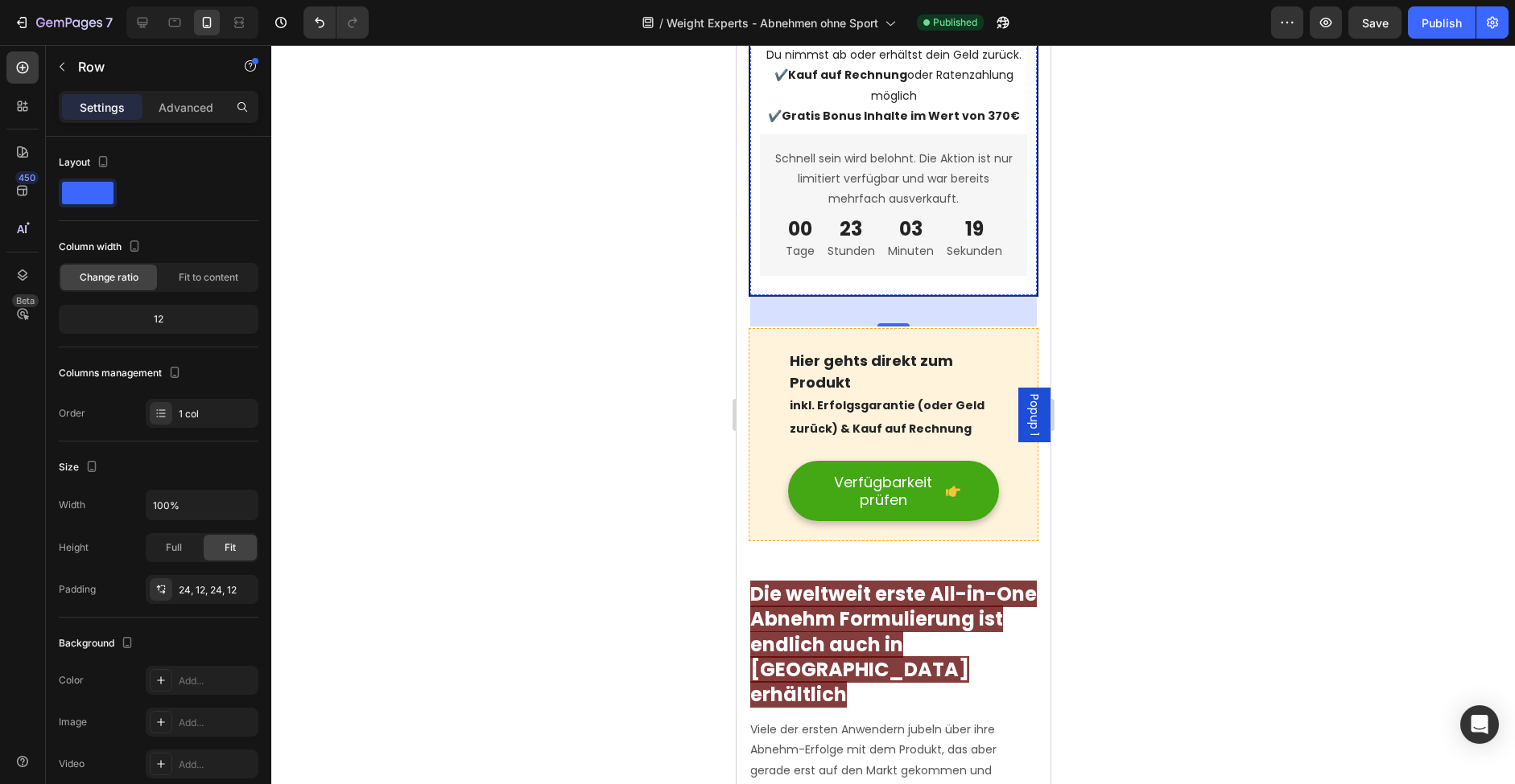
scroll to position [3652, 0]
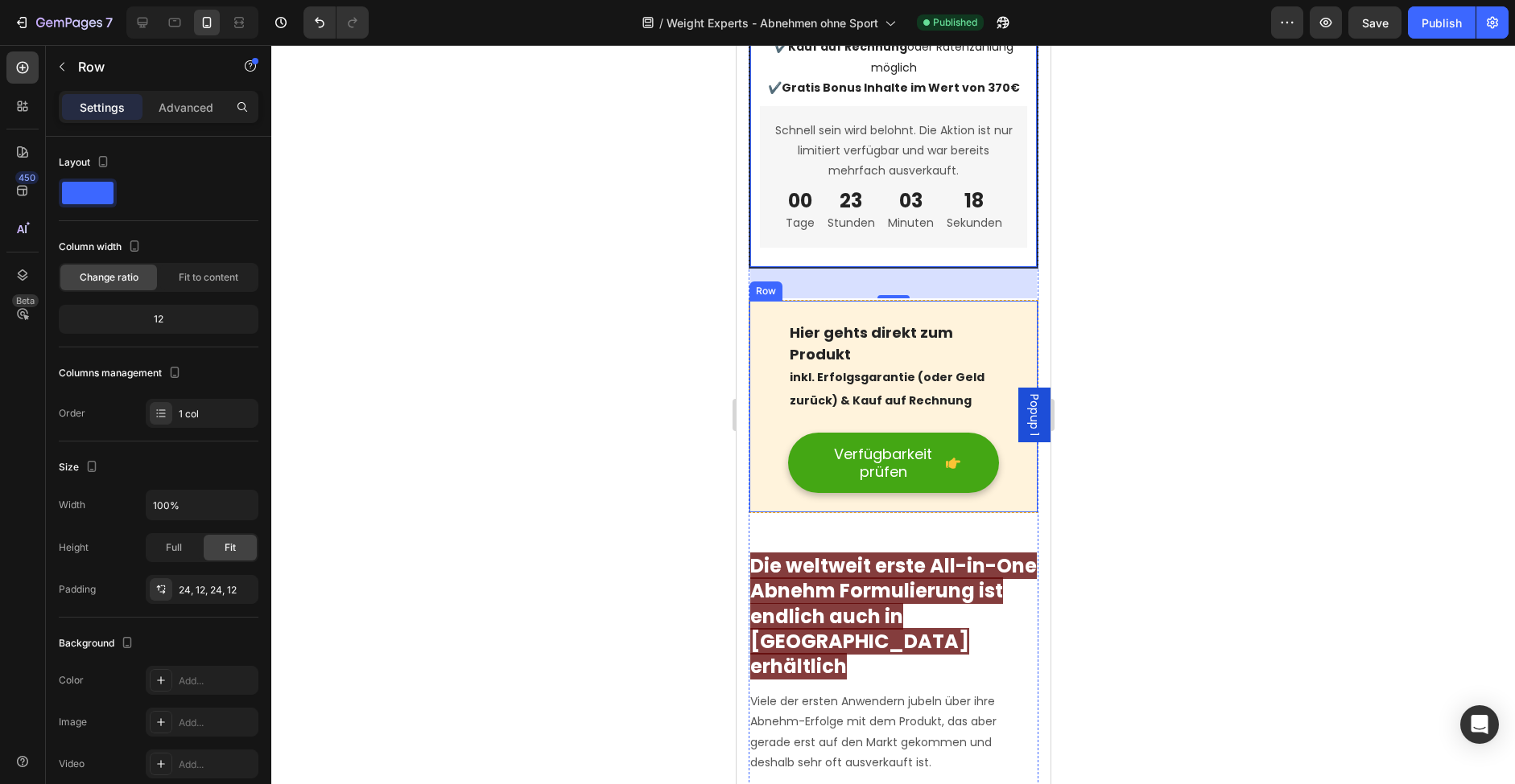
click at [772, 300] on div "Hier gehts direkt zum Produkt inkl. Erfolgsgarantie (oder Geld zurück) & Kauf a…" at bounding box center [893, 406] width 290 height 213
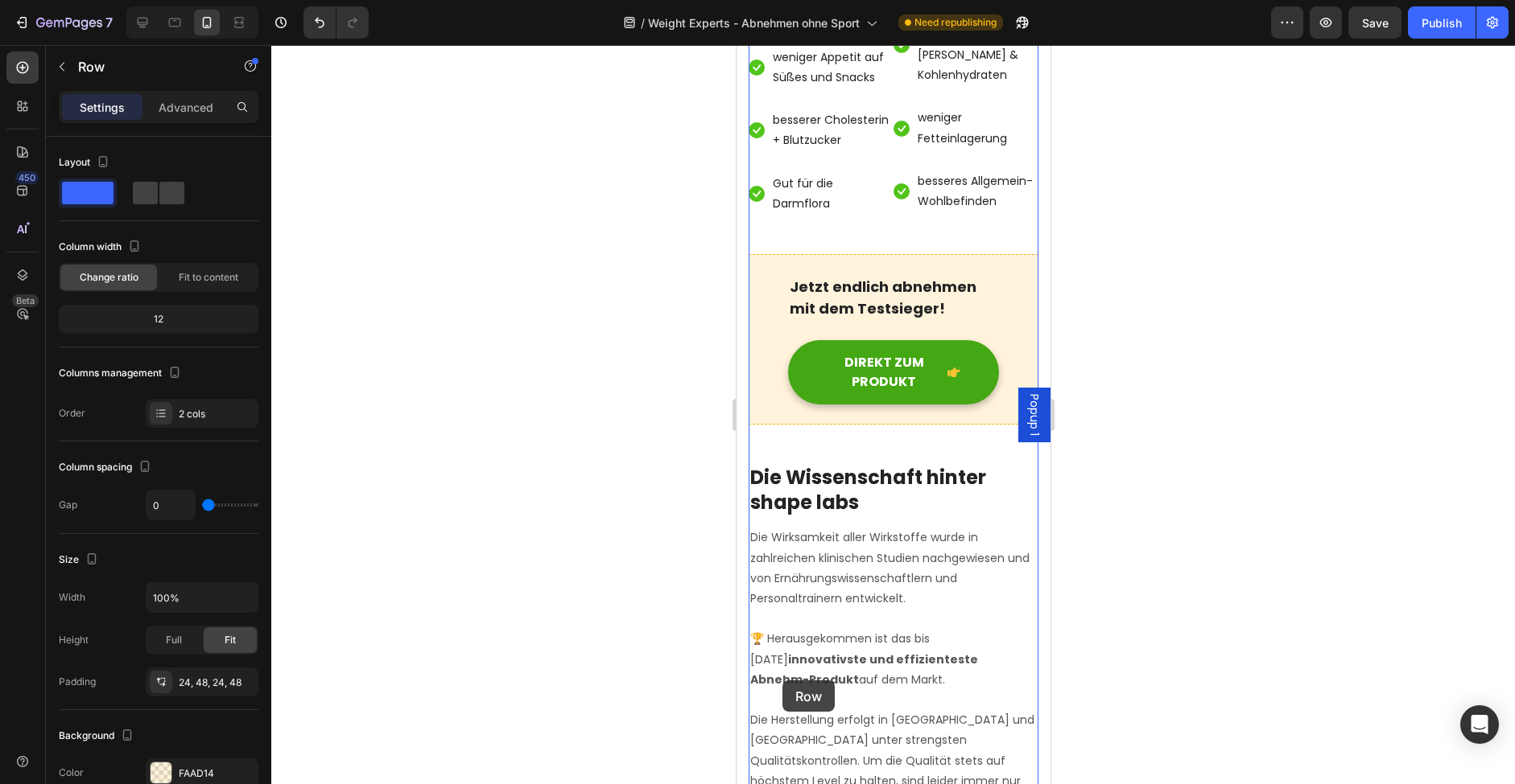
scroll to position [6599, 0]
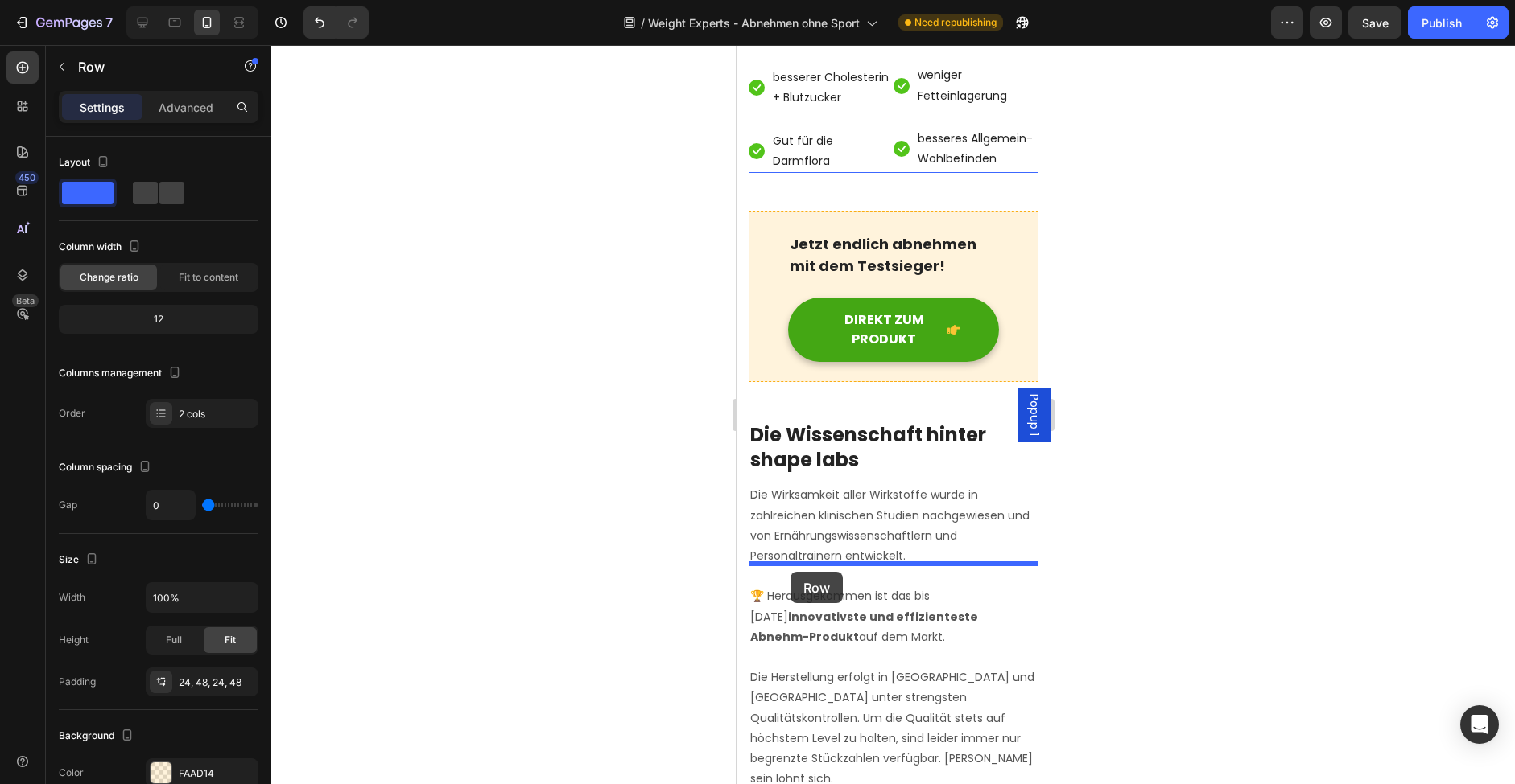
drag, startPoint x: 762, startPoint y: 208, endPoint x: 789, endPoint y: 572, distance: 365.0
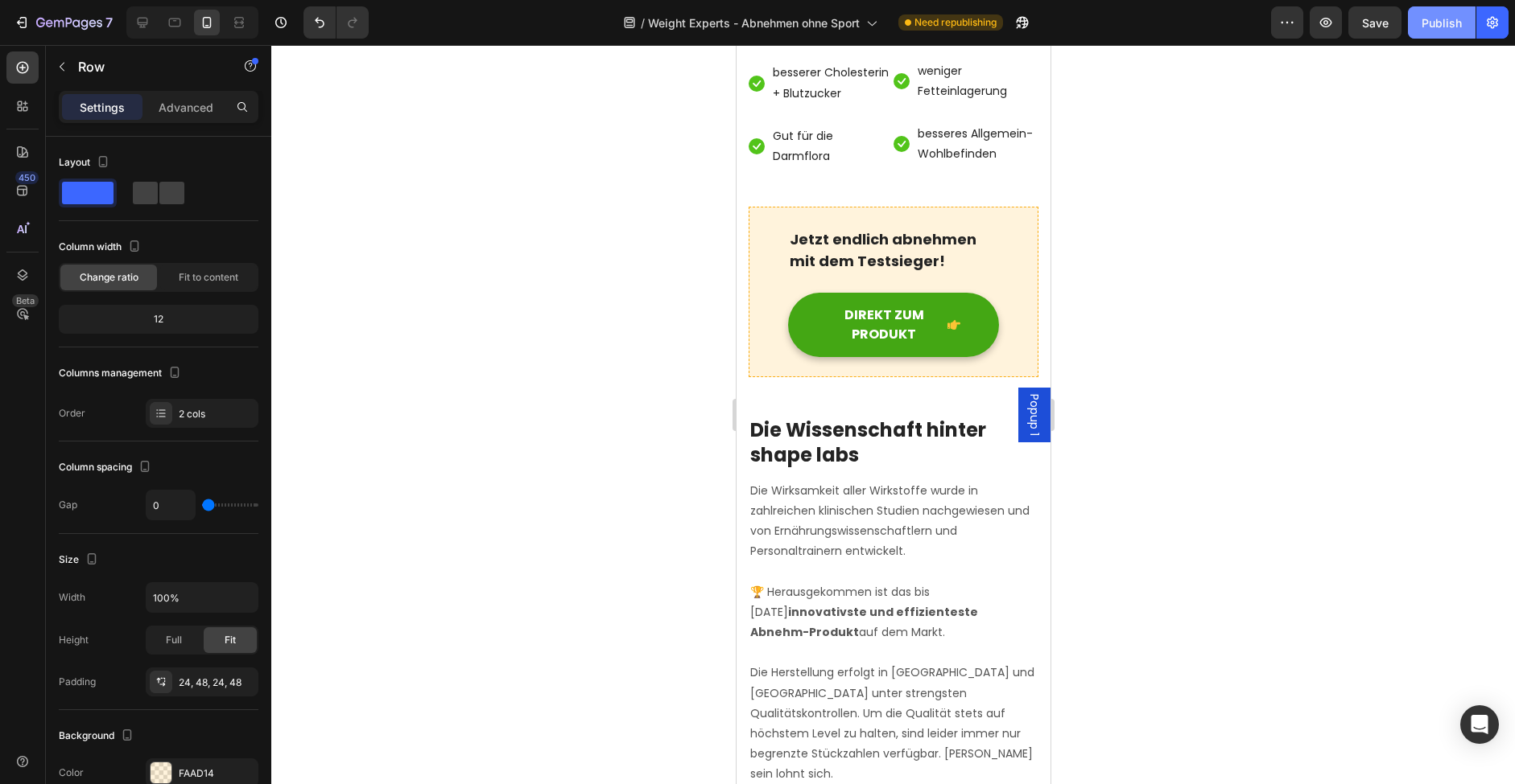
click at [1443, 30] on div "Publish" at bounding box center [1442, 23] width 41 height 17
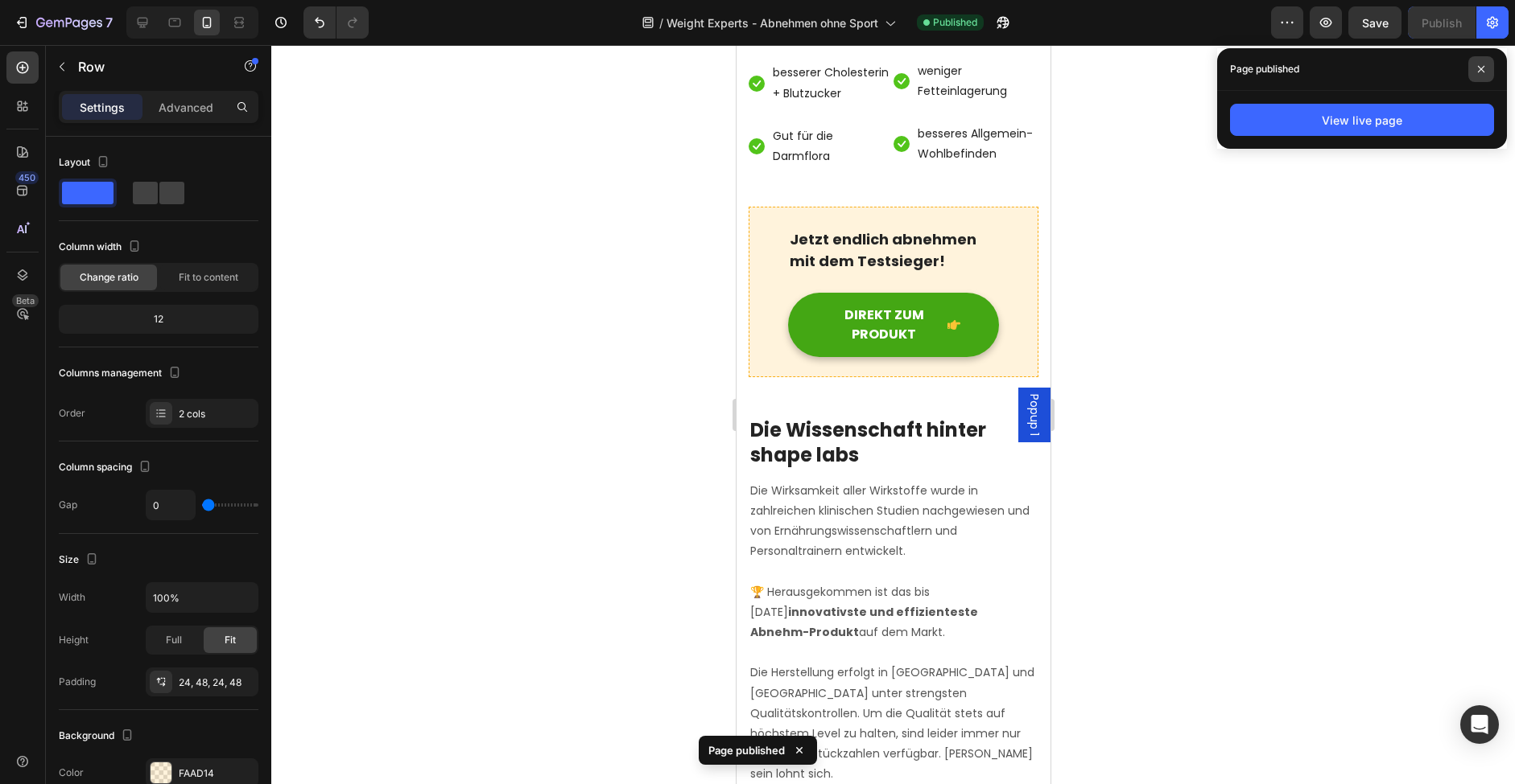
click at [1482, 67] on icon at bounding box center [1481, 68] width 6 height 6
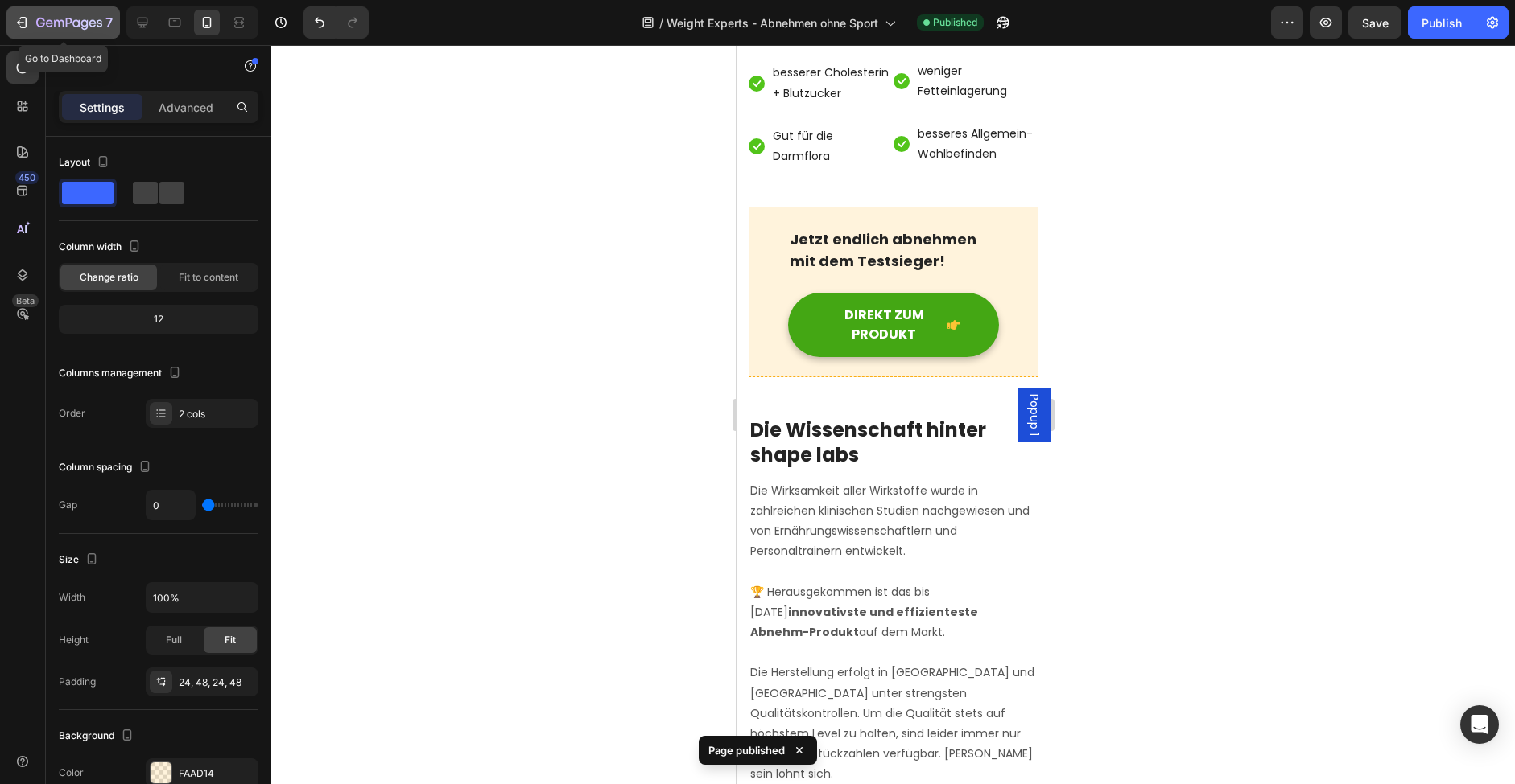
click at [15, 18] on icon "button" at bounding box center [22, 23] width 16 height 16
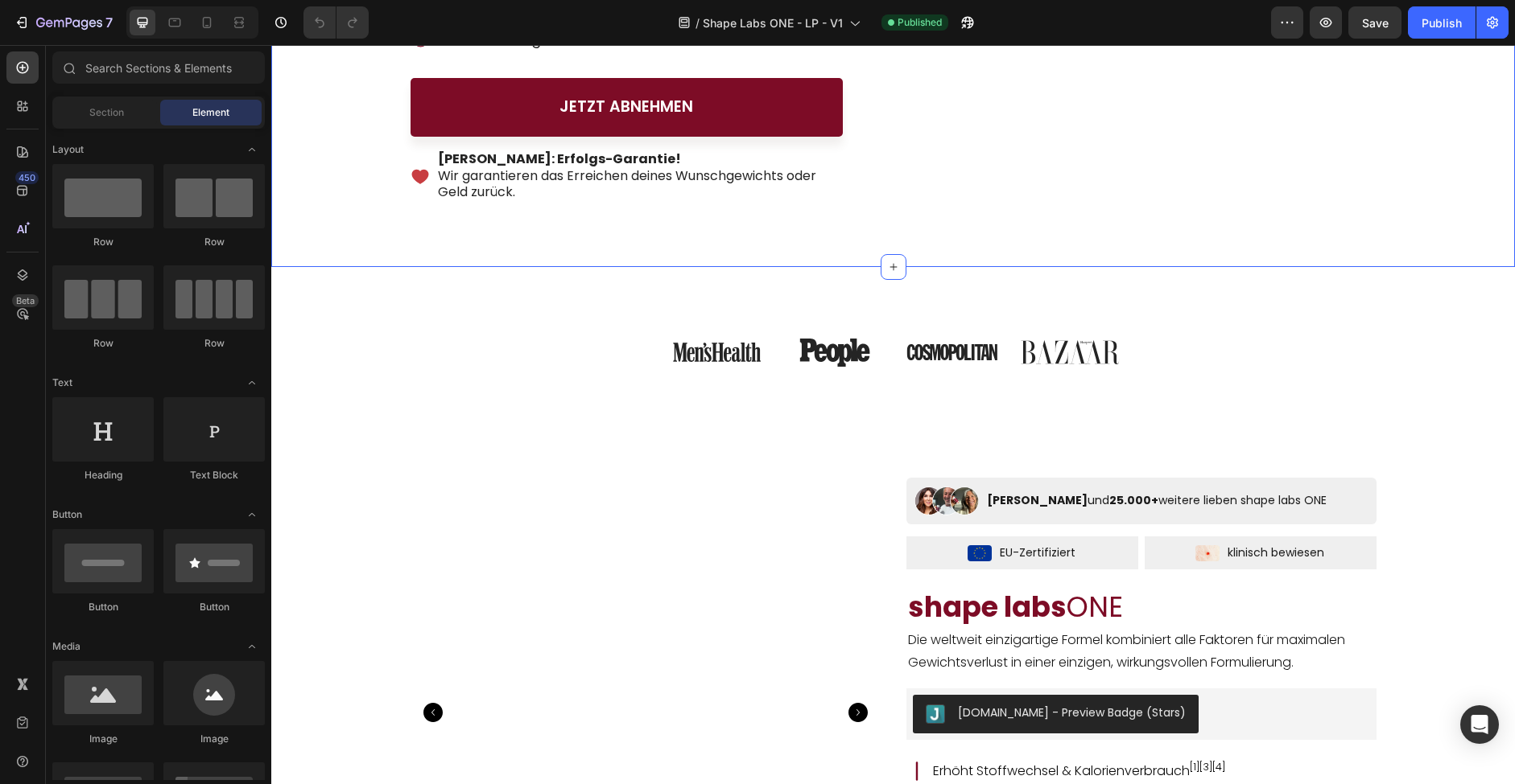
scroll to position [333, 0]
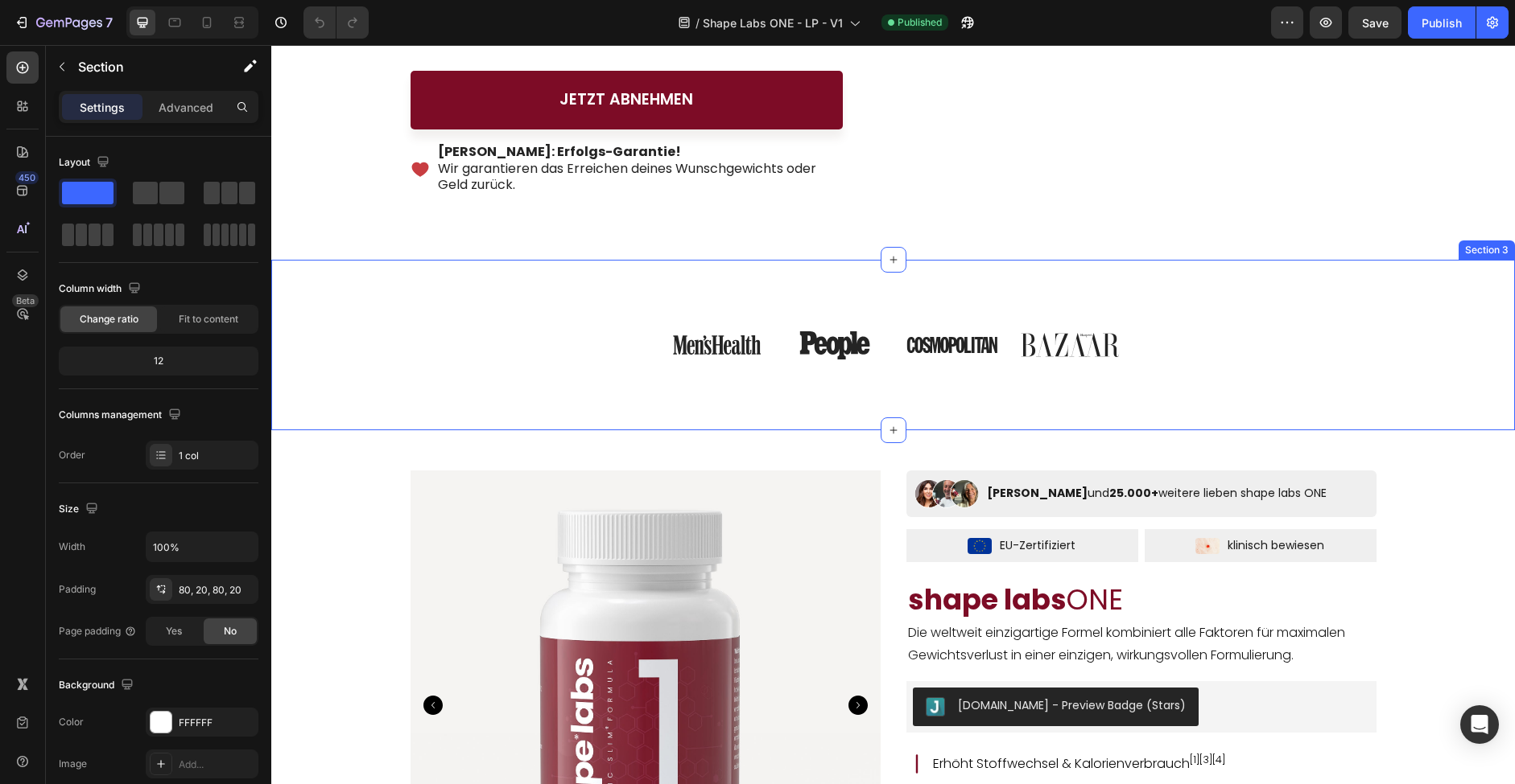
click at [641, 364] on div "Image Image Image Image Row Image Image Image Image Carousel Row Section 3" at bounding box center [893, 345] width 1244 height 171
click at [200, 105] on p "Advanced" at bounding box center [186, 107] width 55 height 17
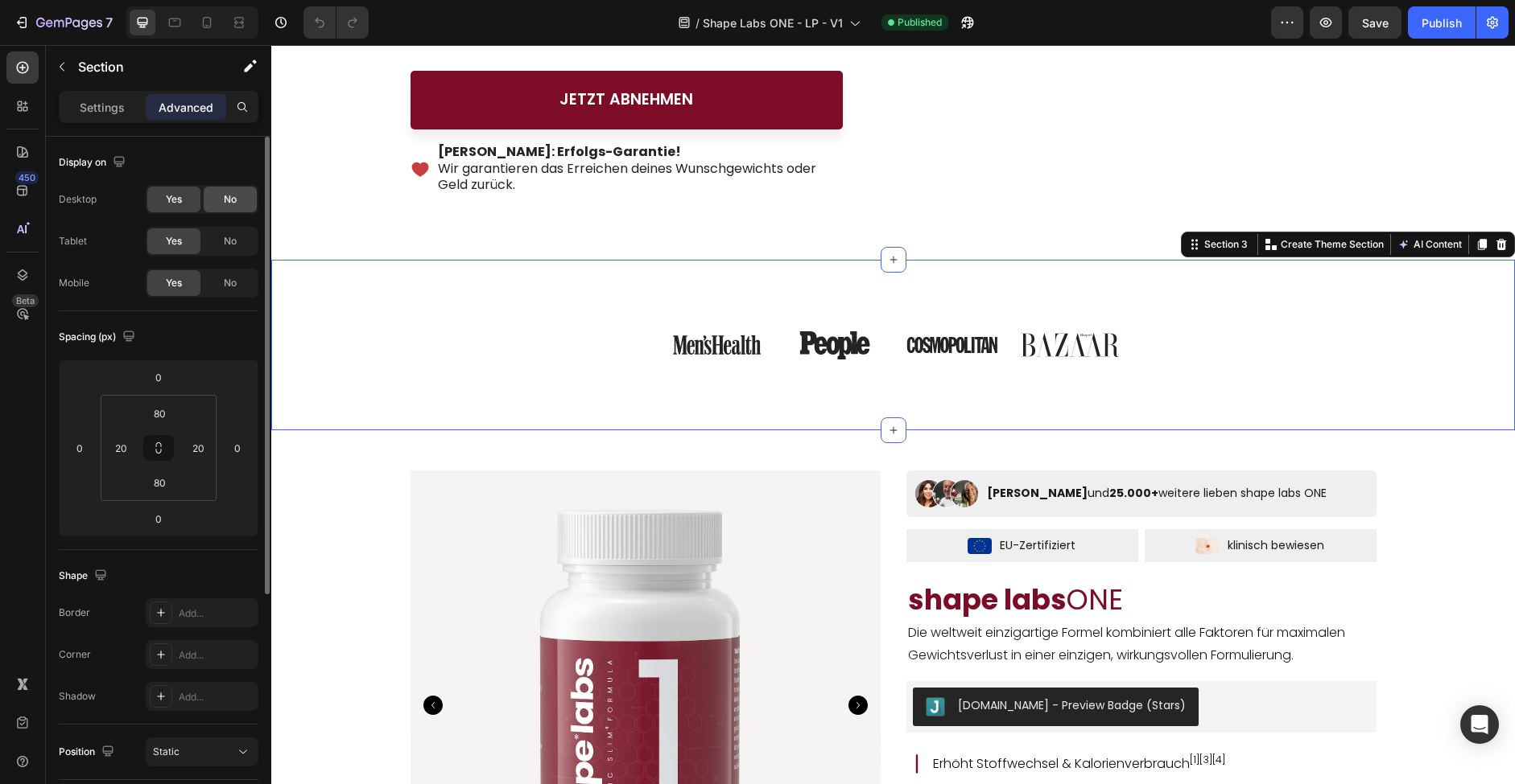
click at [223, 202] on span "No" at bounding box center [229, 199] width 13 height 15
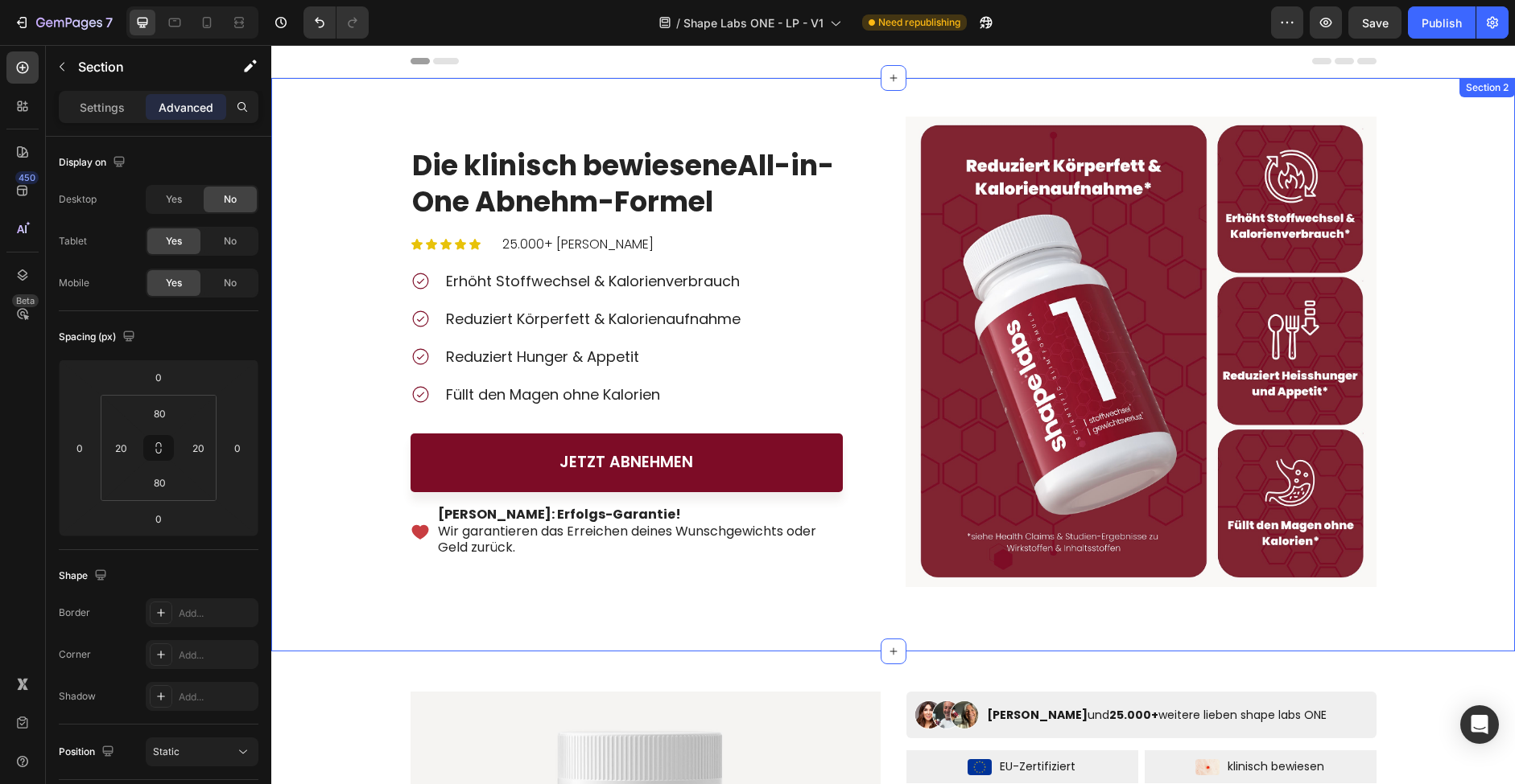
scroll to position [0, 0]
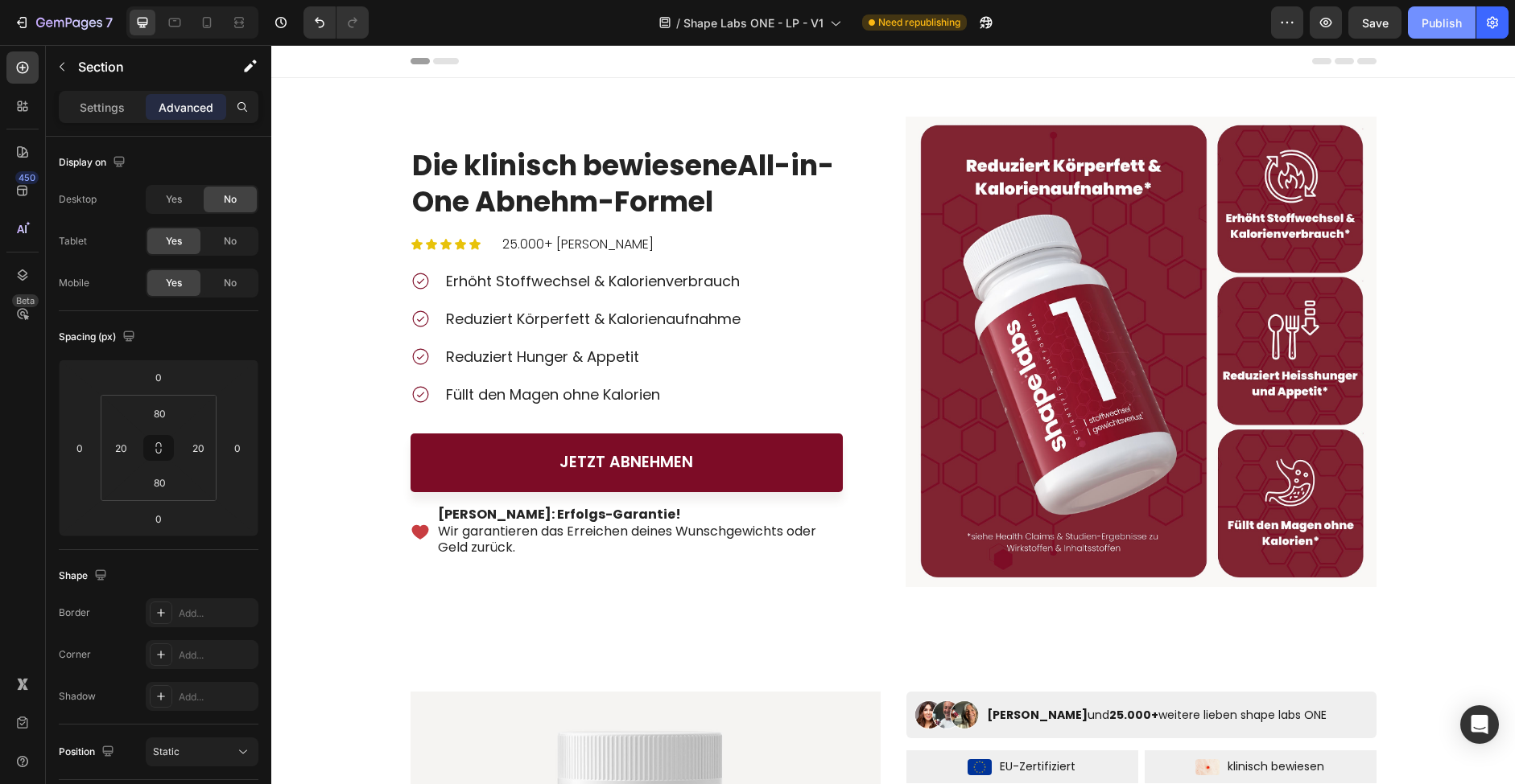
click at [1439, 15] on div "Publish" at bounding box center [1442, 23] width 41 height 17
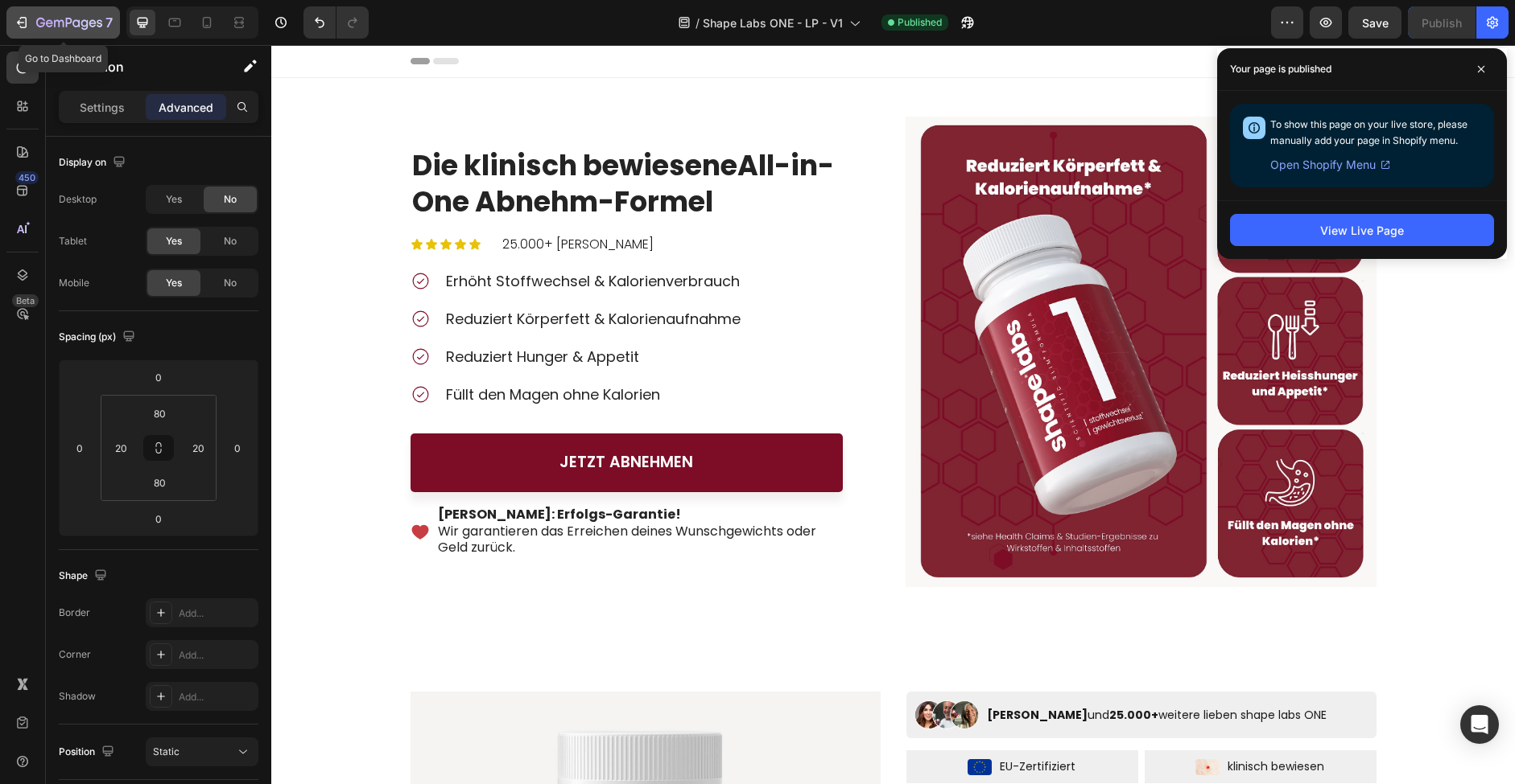
click at [32, 20] on div "7" at bounding box center [64, 22] width 99 height 19
